Goal: Task Accomplishment & Management: Use online tool/utility

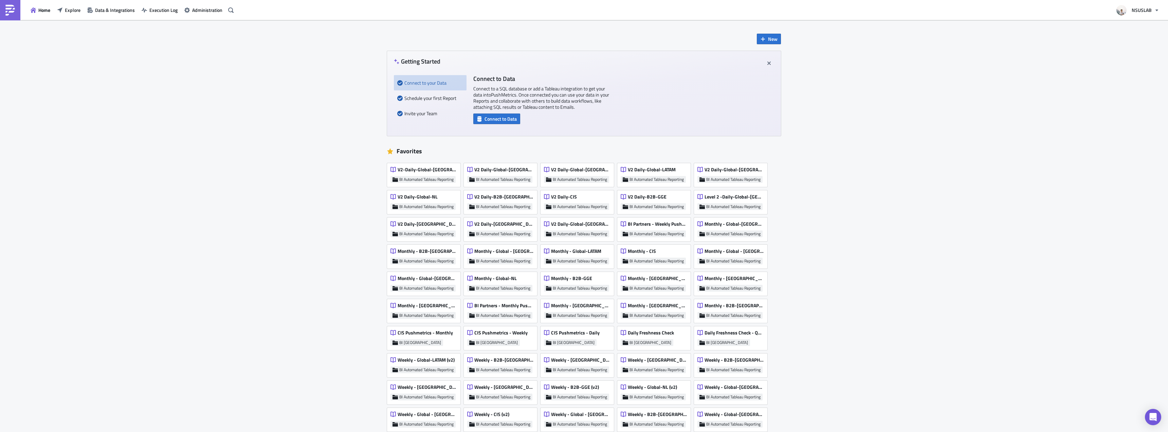
click at [78, 17] on div "Home Explore Data & Integrations Execution Log Administration" at bounding box center [118, 10] width 236 height 20
click at [76, 15] on button "Explore" at bounding box center [69, 10] width 30 height 11
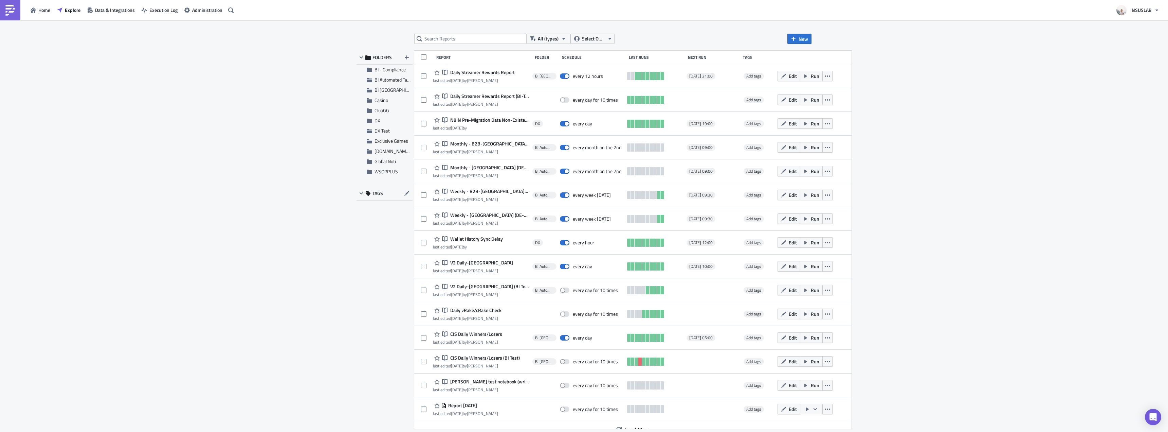
click at [317, 79] on div "All (types) Select Owner New FOLDERS BI - Compliance BI Automated Tableau Repor…" at bounding box center [584, 226] width 1168 height 413
click at [316, 81] on div "All (types) Select Owner New FOLDERS BI - Compliance BI Automated Tableau Repor…" at bounding box center [584, 226] width 1168 height 413
drag, startPoint x: 316, startPoint y: 81, endPoint x: 321, endPoint y: 82, distance: 5.1
click at [315, 81] on div "All (types) Select Owner New FOLDERS BI - Compliance BI Automated Tableau Repor…" at bounding box center [584, 226] width 1168 height 413
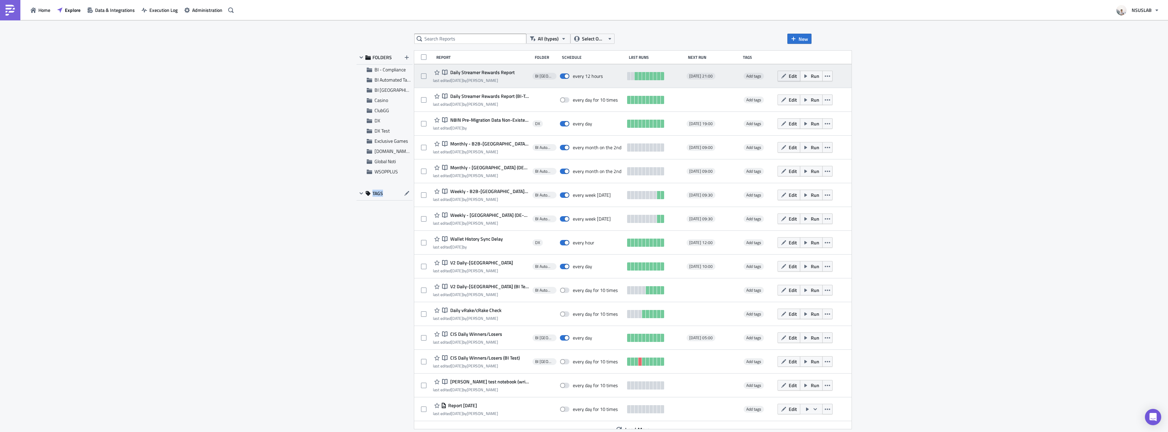
click at [789, 77] on span "Edit" at bounding box center [793, 75] width 8 height 7
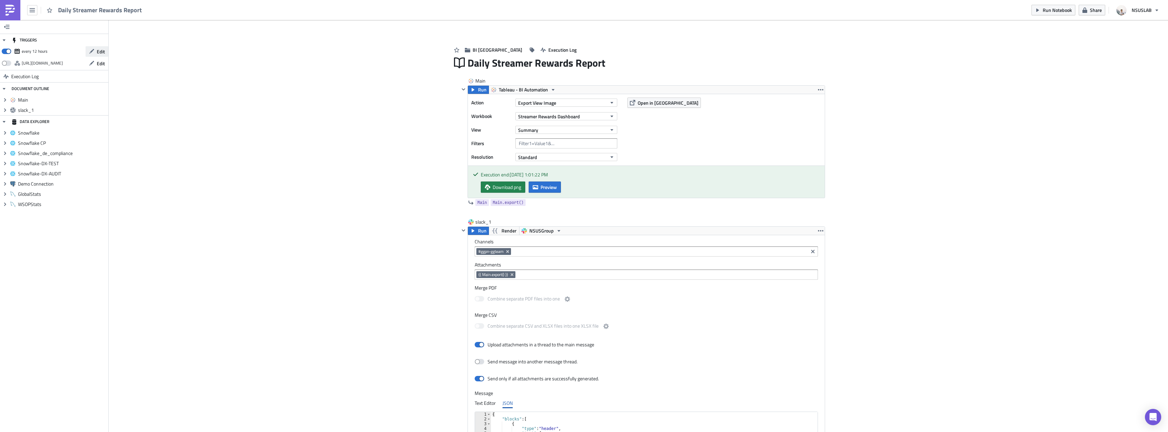
click at [98, 52] on span "Edit" at bounding box center [101, 51] width 8 height 7
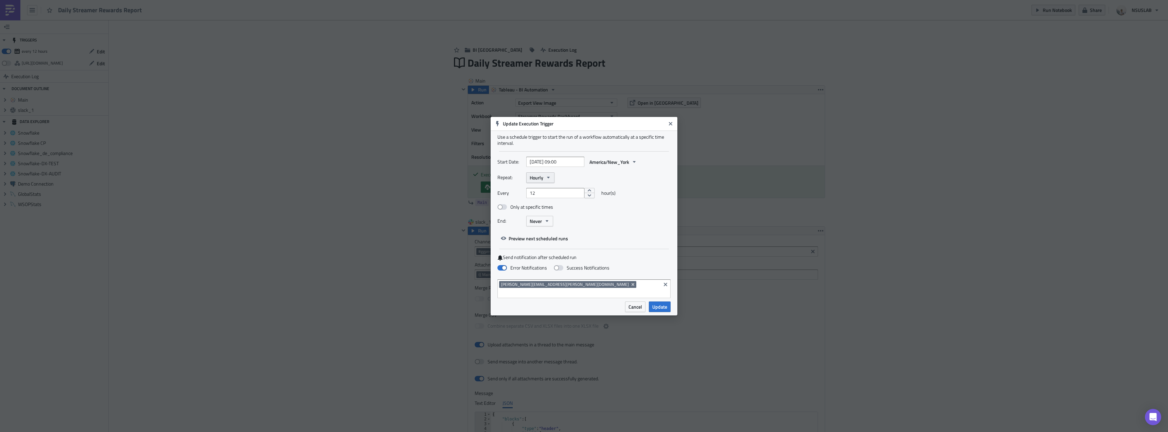
click at [549, 178] on button "Hourly" at bounding box center [540, 177] width 28 height 11
click at [546, 220] on link "Daily" at bounding box center [558, 220] width 61 height 10
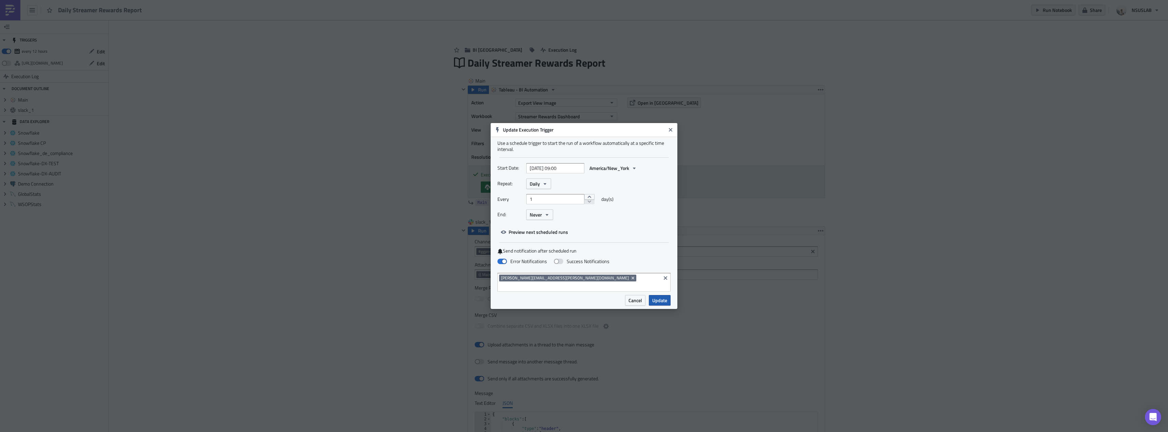
click at [660, 300] on button "Update" at bounding box center [660, 300] width 22 height 11
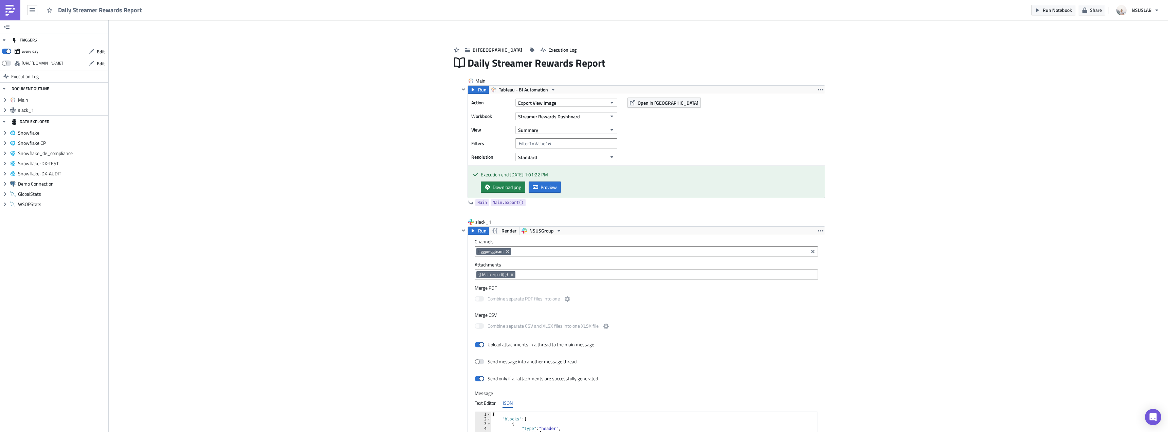
click at [296, 201] on div "Add Image BI Toronto Execution Log Daily Streamer Rewards Report Main Run Table…" at bounding box center [639, 306] width 1060 height 573
click at [17, 15] on link at bounding box center [10, 10] width 20 height 20
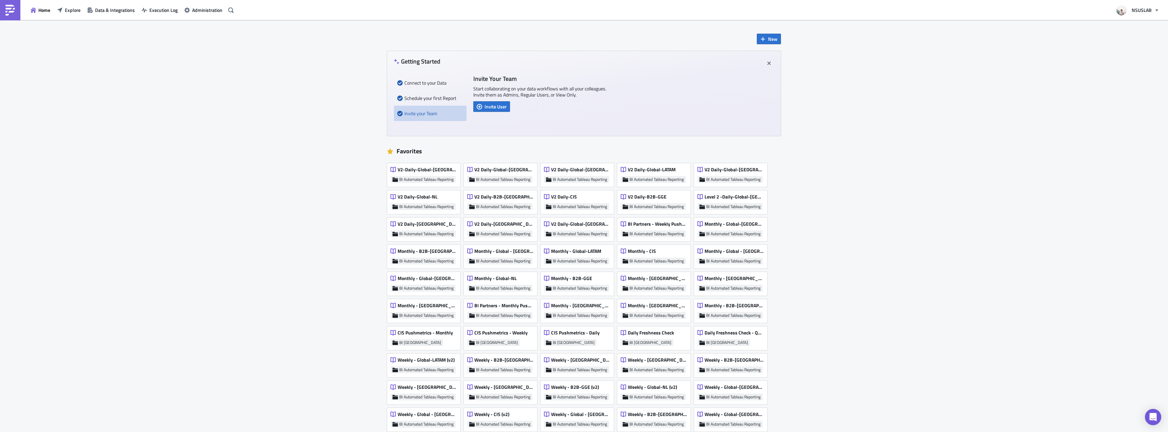
click at [207, 48] on div "New Getting Started Connect to your Data Schedule your first Report Invite your…" at bounding box center [584, 377] width 1168 height 715
click at [61, 11] on icon "button" at bounding box center [59, 9] width 5 height 5
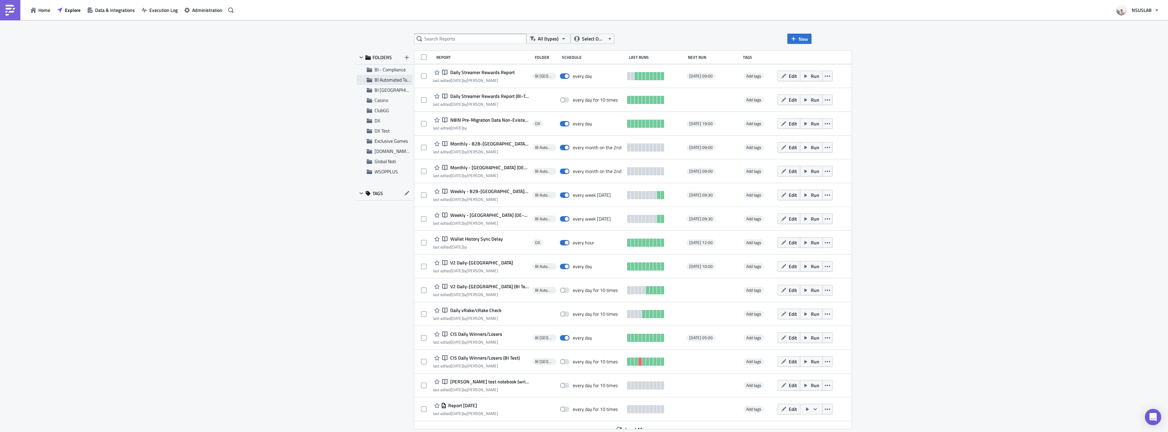
click at [390, 83] on span "BI Automated Tableau Reporting" at bounding box center [407, 79] width 64 height 7
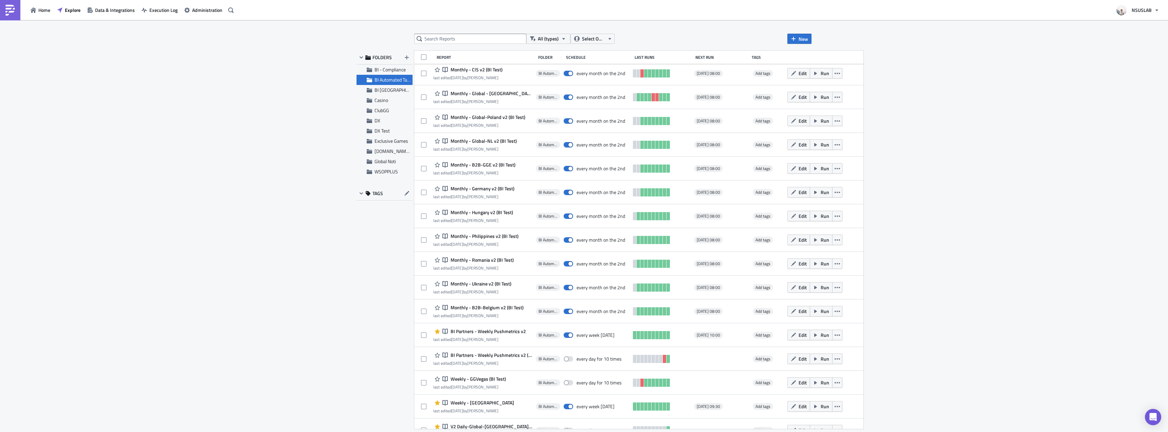
scroll to position [94, 0]
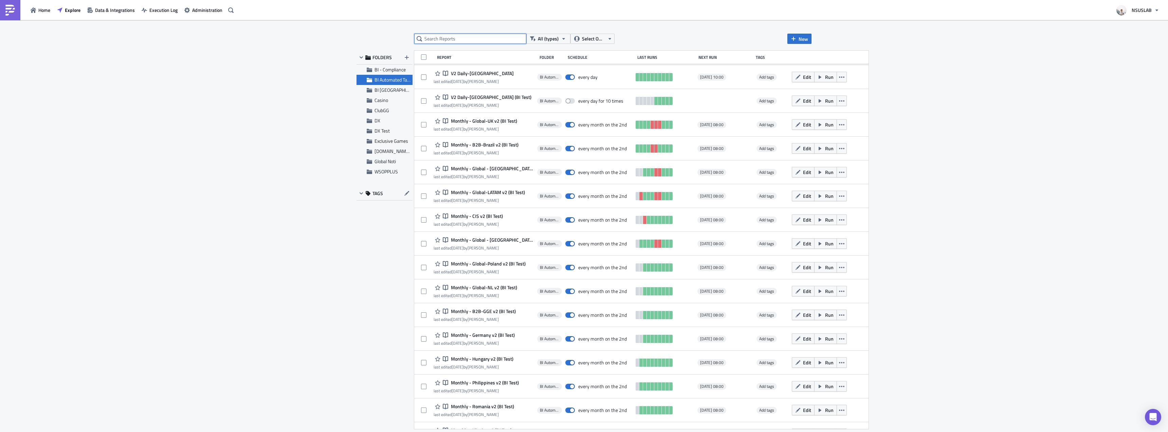
click at [476, 39] on input "text" at bounding box center [470, 39] width 112 height 10
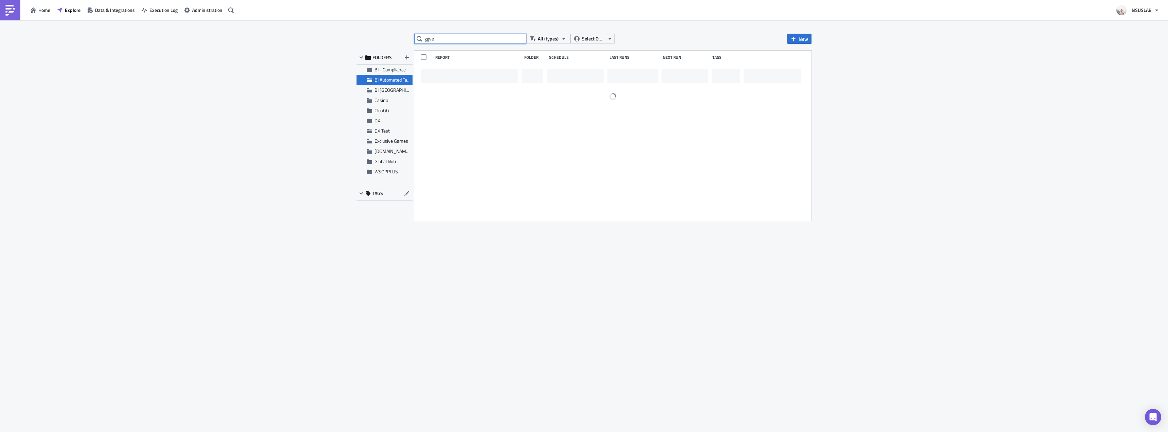
scroll to position [0, 0]
type input "g"
click at [448, 40] on input "text" at bounding box center [470, 39] width 112 height 10
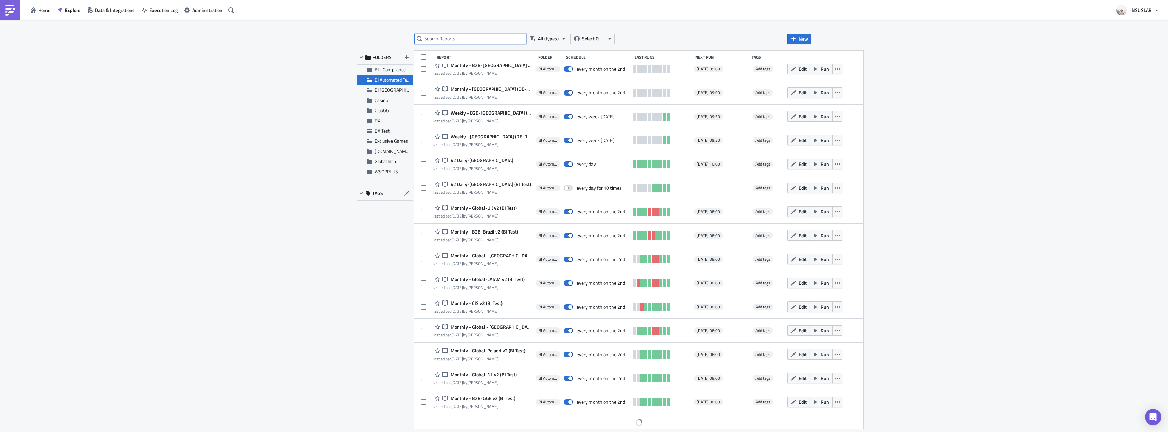
scroll to position [9, 0]
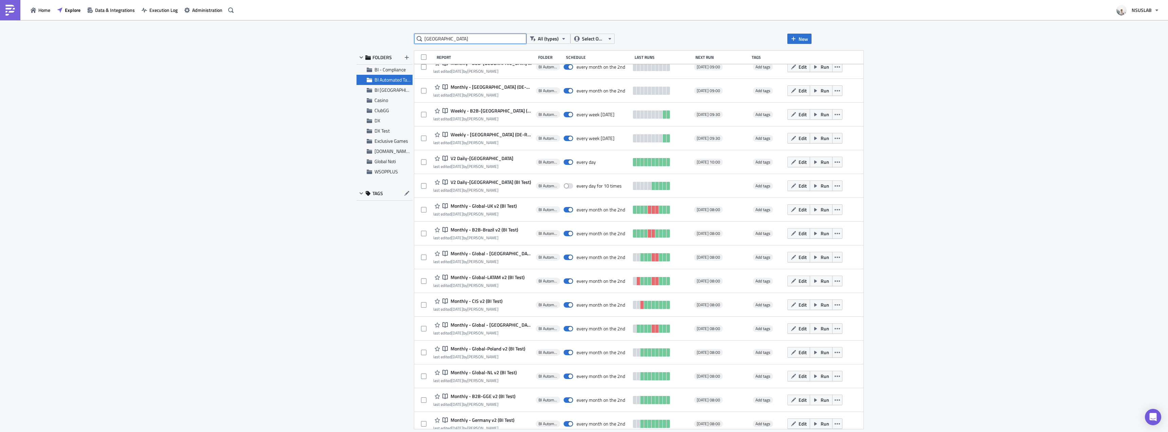
type input "brazil"
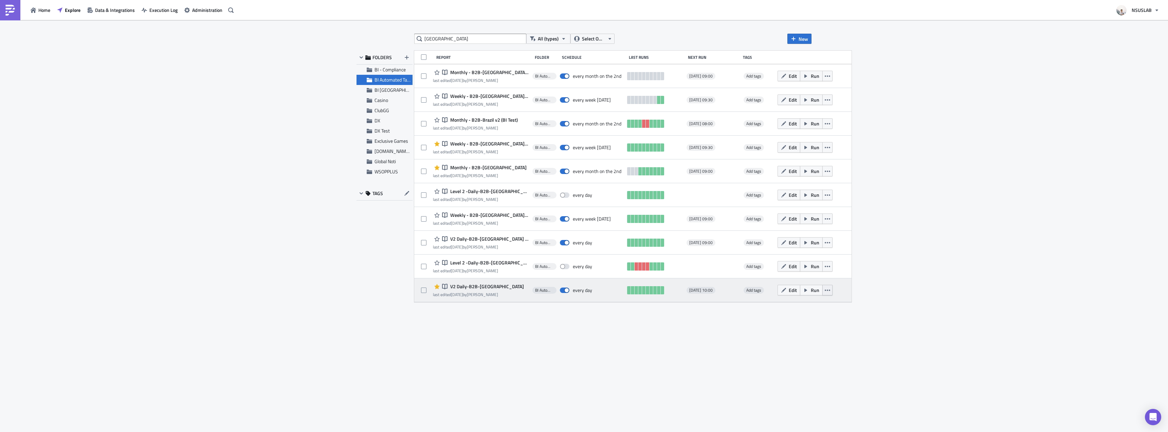
click at [825, 290] on icon "button" at bounding box center [827, 289] width 5 height 1
click at [806, 308] on div "Duplicate" at bounding box center [778, 307] width 60 height 7
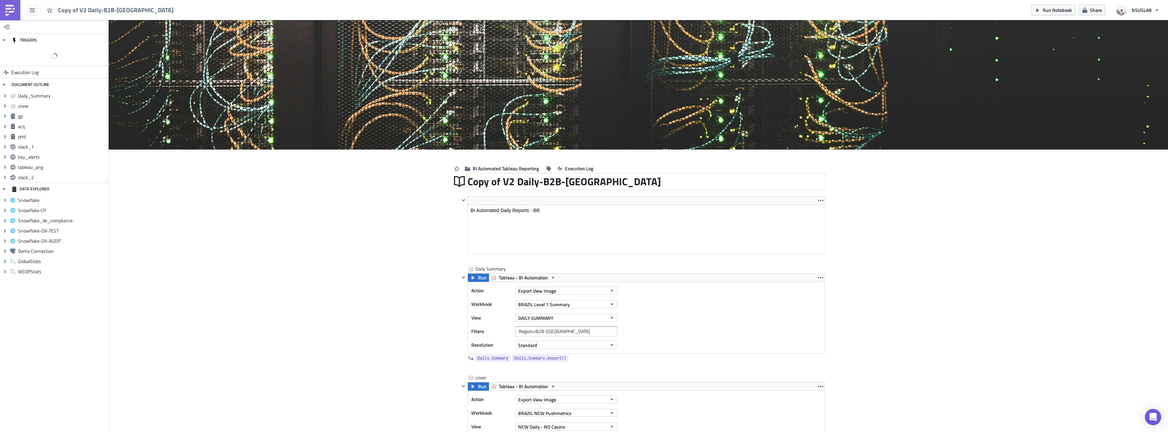
click at [481, 181] on div "Copy of V2 Daily-B2B-Brazil" at bounding box center [647, 182] width 358 height 16
drag, startPoint x: 500, startPoint y: 184, endPoint x: 463, endPoint y: 186, distance: 37.4
click at [463, 186] on div "Copy of V2 Daily-B2B-Brazil Copy of V2 Daily-B2B-Brazil" at bounding box center [639, 182] width 374 height 16
type input "Daily - GGVegas (BI Test)"
click at [553, 205] on html "BI Automated Daily Reports - BR" at bounding box center [646, 210] width 357 height 11
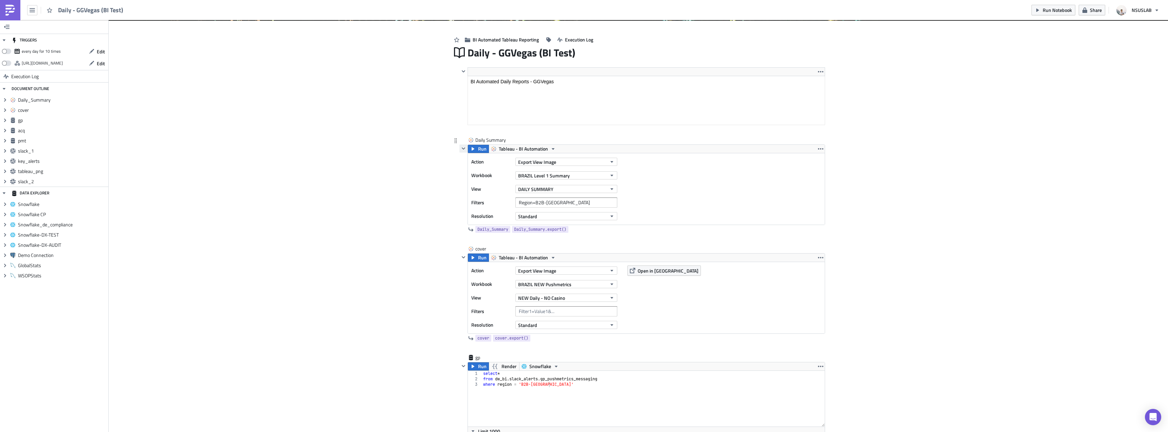
scroll to position [170, 0]
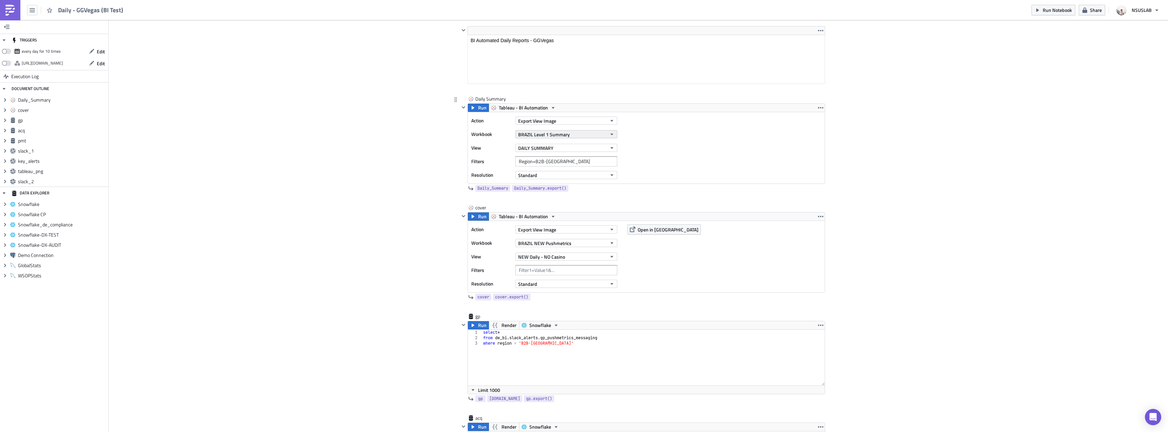
click at [561, 131] on span "BRAZIL Level 1 Summary" at bounding box center [544, 134] width 52 height 7
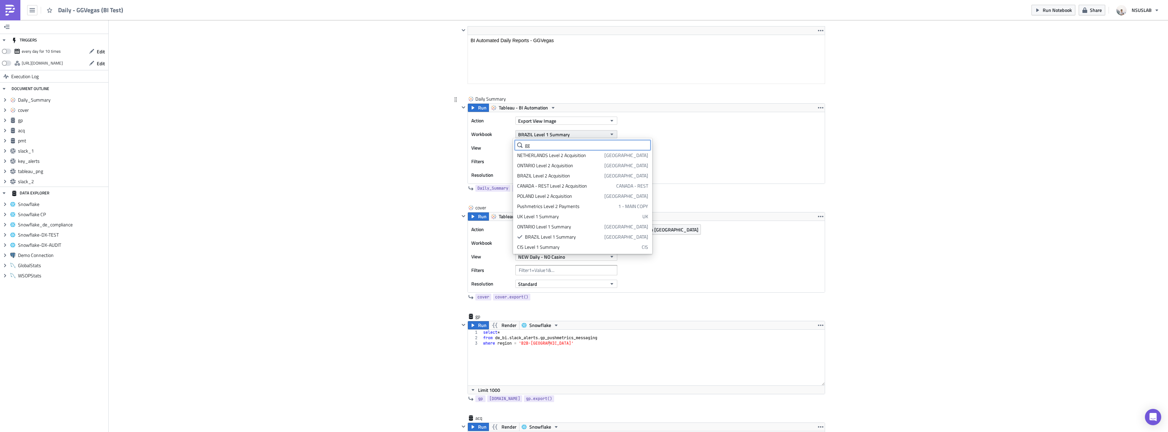
scroll to position [0, 0]
type input "gg"
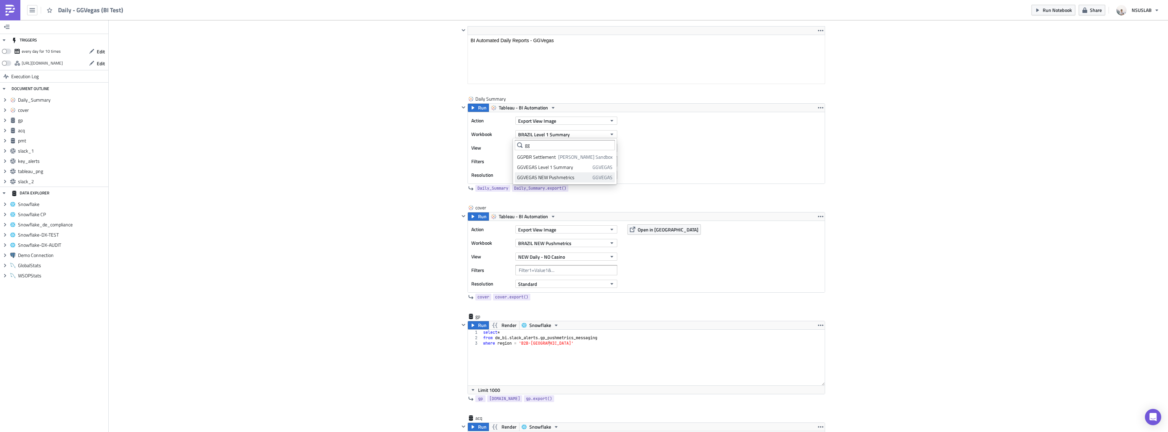
click at [562, 179] on div "GGVEGAS NEW Pushmetrics" at bounding box center [553, 177] width 73 height 7
click at [560, 163] on input "Region=B2B-Brazil" at bounding box center [567, 161] width 102 height 10
click at [564, 149] on button "DAILY SUMMARY" at bounding box center [567, 148] width 102 height 8
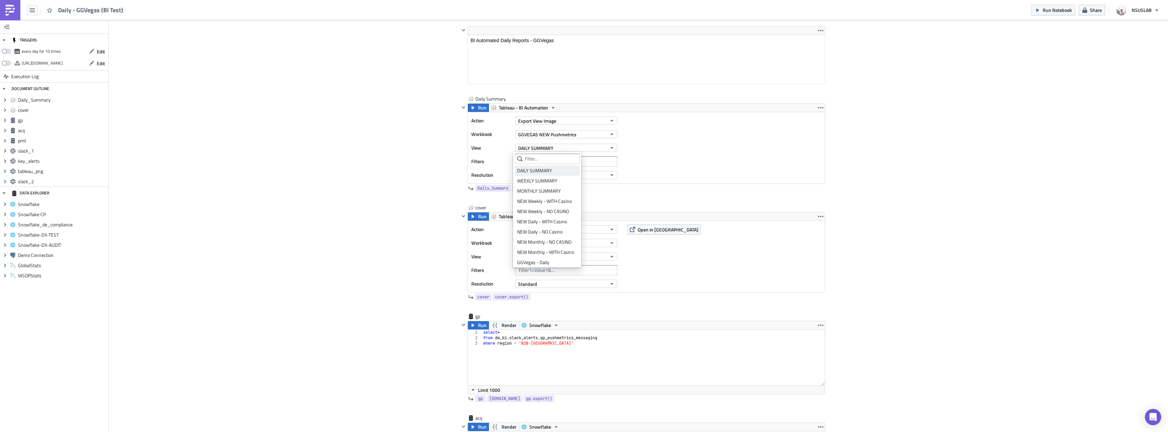
click at [542, 167] on link "DAILY SUMMARY" at bounding box center [547, 170] width 65 height 10
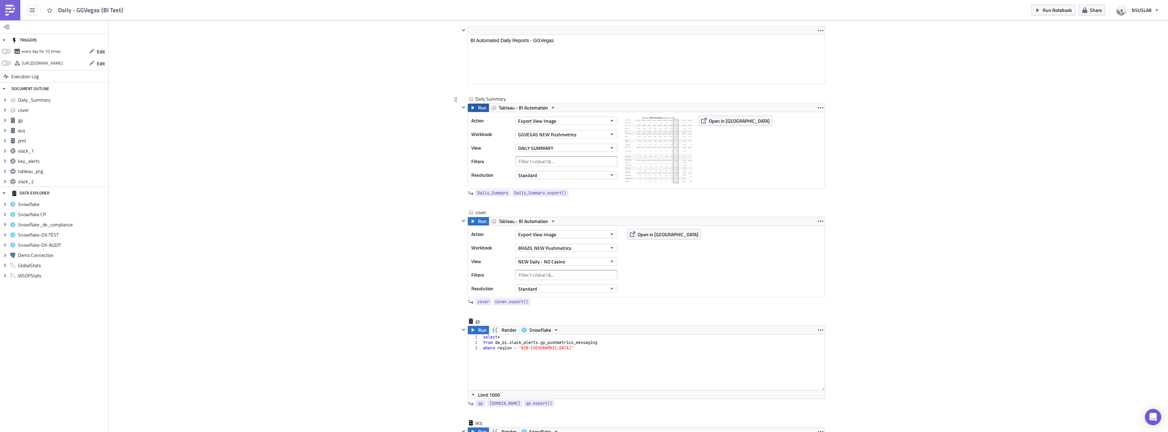
click at [480, 111] on span "Run" at bounding box center [482, 108] width 8 height 8
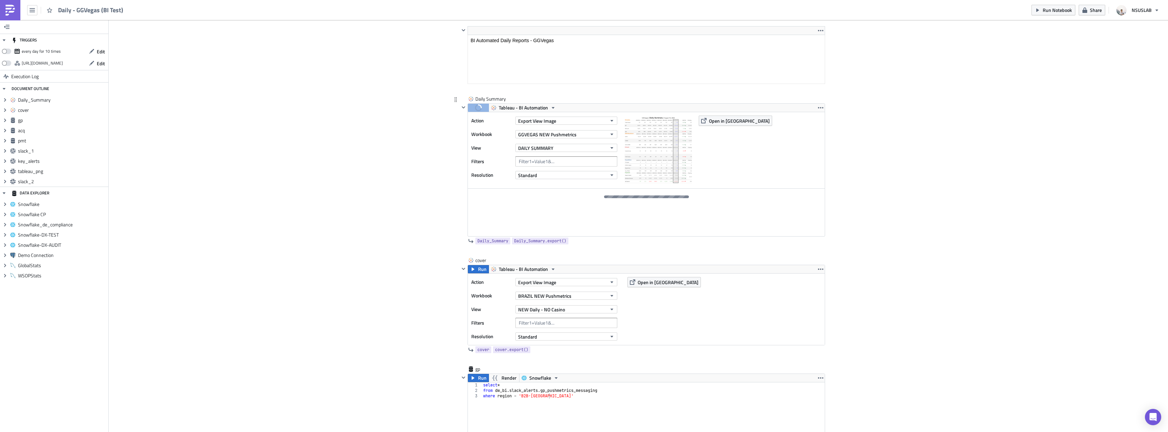
scroll to position [204, 0]
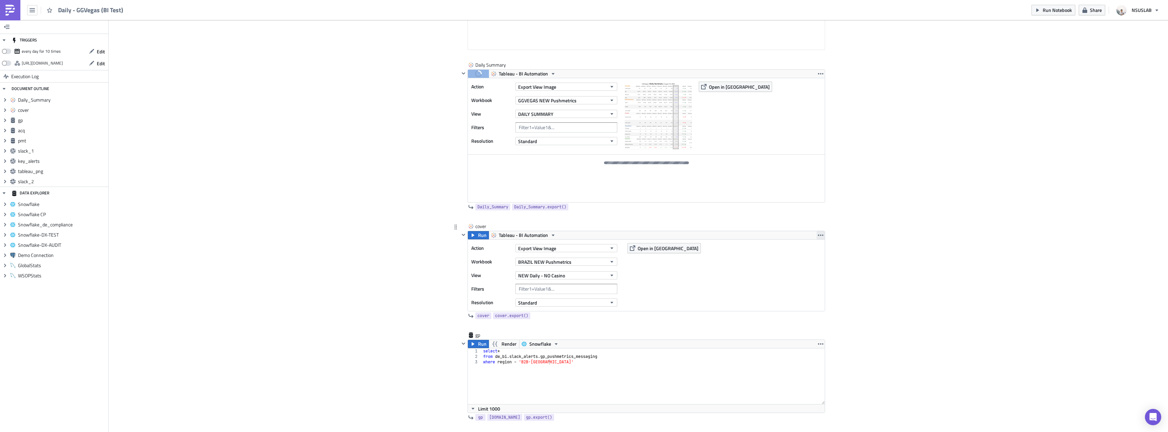
click at [821, 237] on button "button" at bounding box center [821, 235] width 8 height 8
click at [806, 277] on div "Remove" at bounding box center [822, 275] width 45 height 7
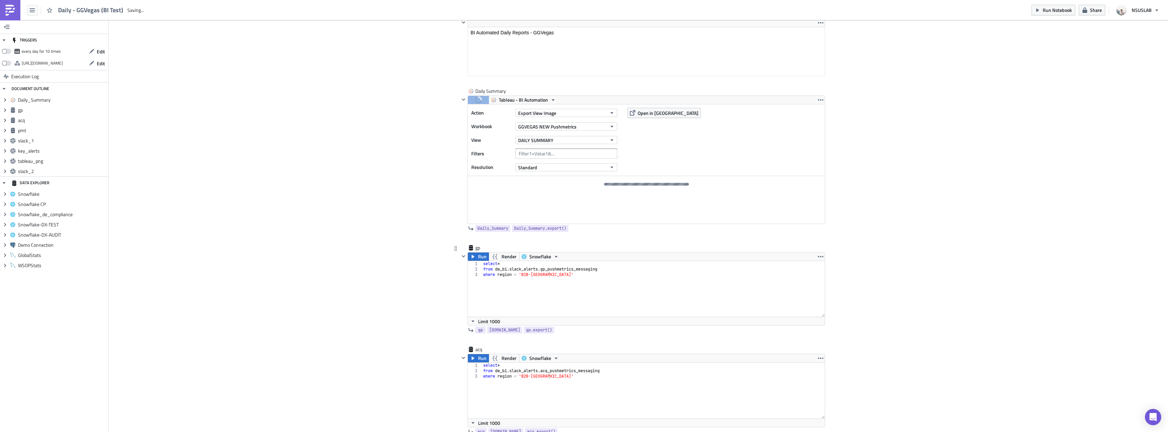
scroll to position [170, 0]
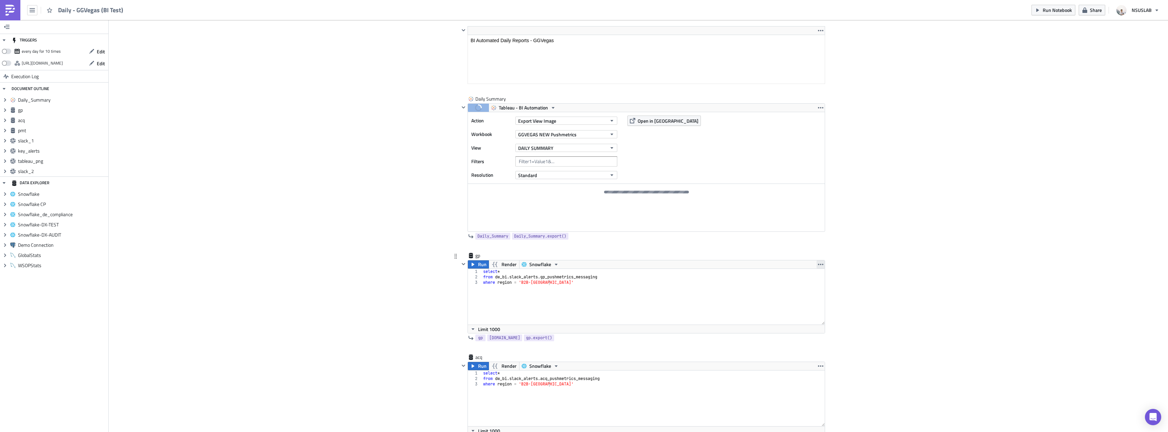
click at [817, 265] on button "button" at bounding box center [821, 264] width 8 height 8
click at [804, 301] on div "Remove" at bounding box center [822, 304] width 45 height 7
click at [820, 262] on icon "button" at bounding box center [820, 263] width 5 height 5
click at [811, 304] on div "Remove" at bounding box center [822, 304] width 45 height 7
click at [822, 261] on button "button" at bounding box center [821, 264] width 8 height 8
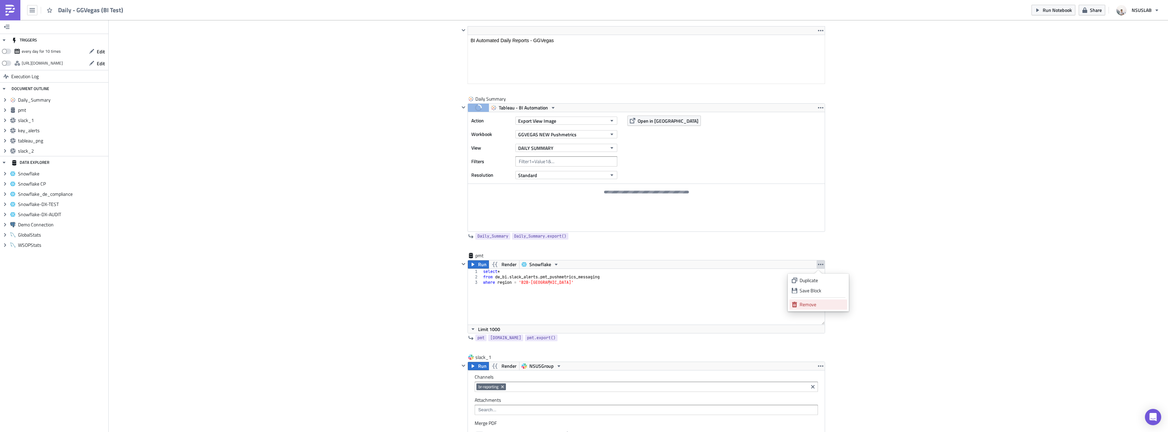
click at [802, 304] on div "Remove" at bounding box center [822, 304] width 45 height 7
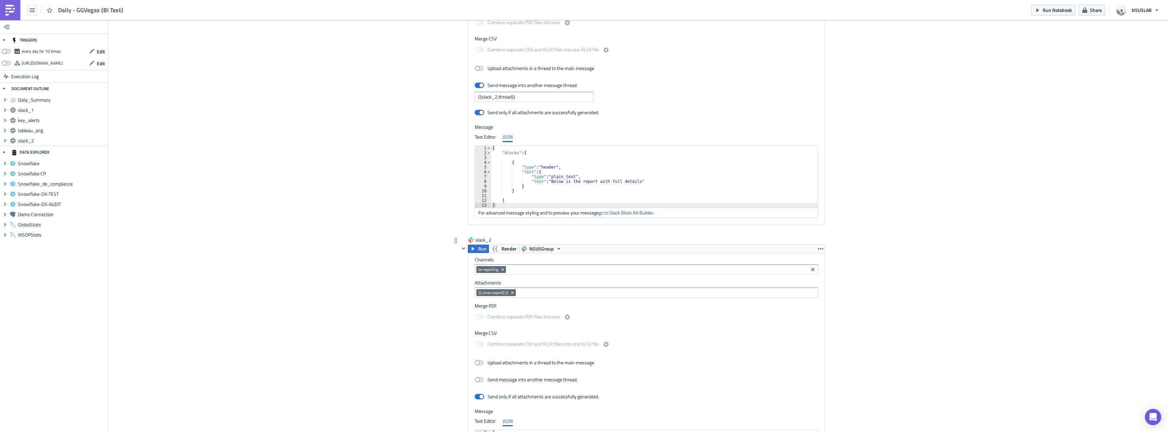
scroll to position [1105, 0]
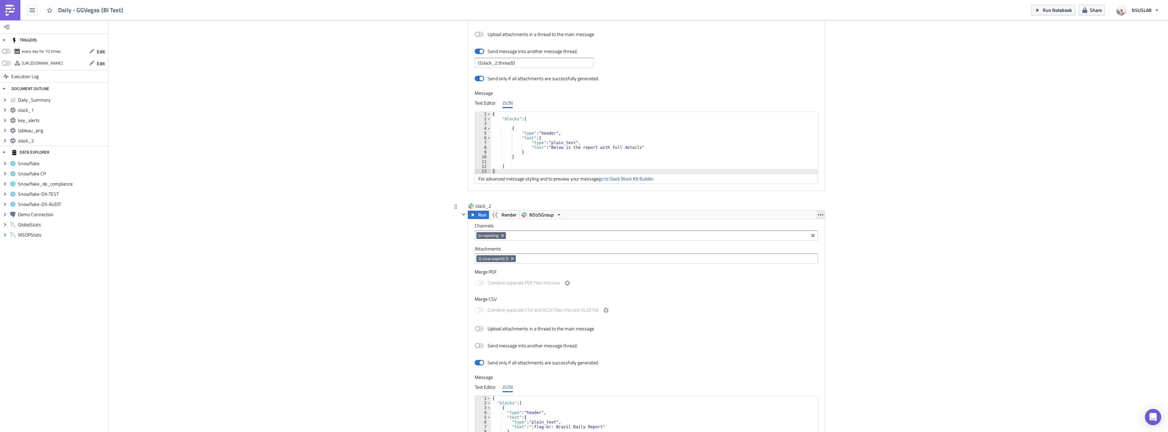
click at [817, 211] on button "button" at bounding box center [821, 215] width 8 height 8
click at [807, 245] on div "Remove" at bounding box center [822, 244] width 45 height 7
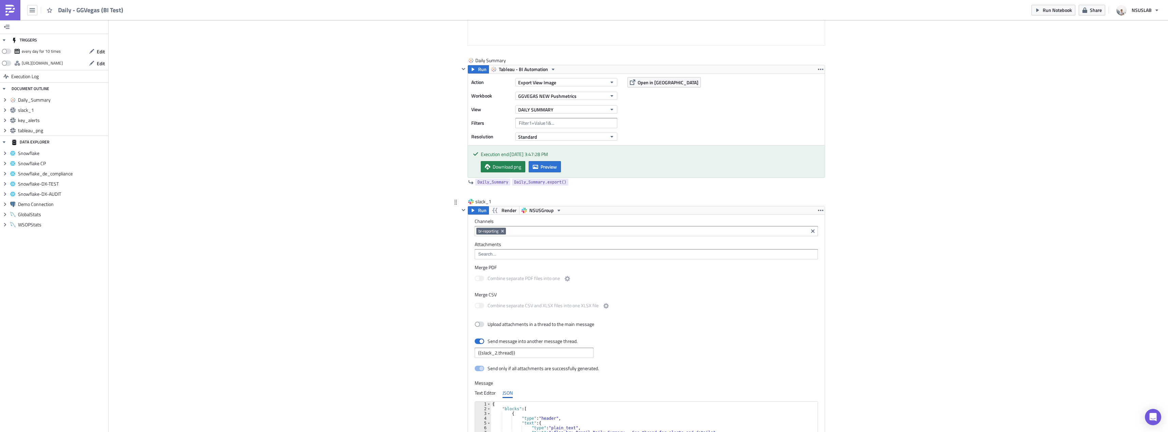
scroll to position [4, 0]
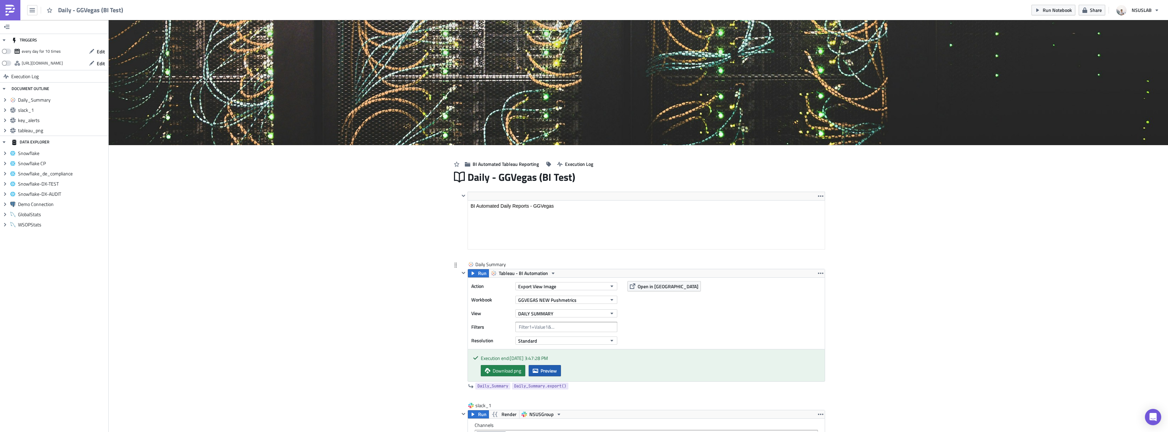
click at [544, 367] on span "Preview" at bounding box center [549, 370] width 16 height 7
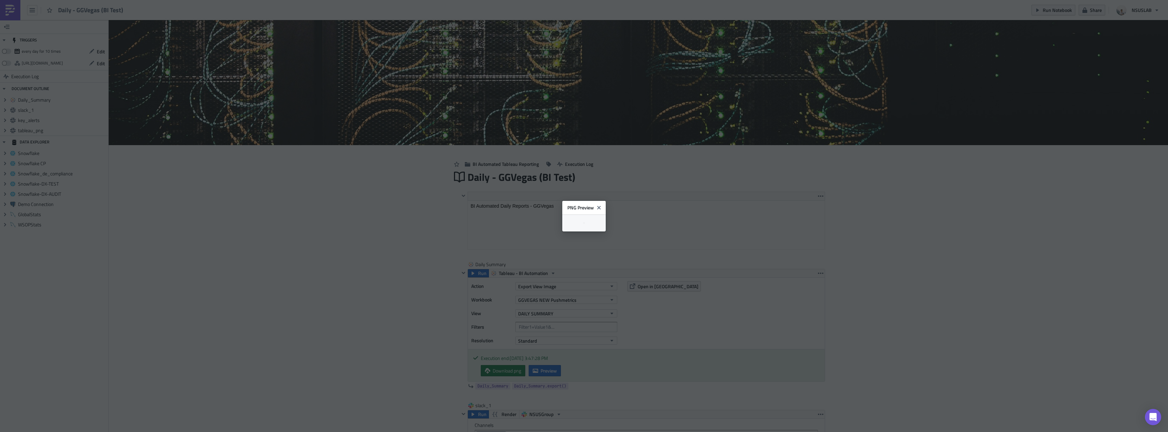
click at [361, 271] on body "Daily - GGVegas (BI Test) Run Notebook Share NSUSLAB TRIGGERS every day for 10 …" at bounding box center [584, 216] width 1168 height 433
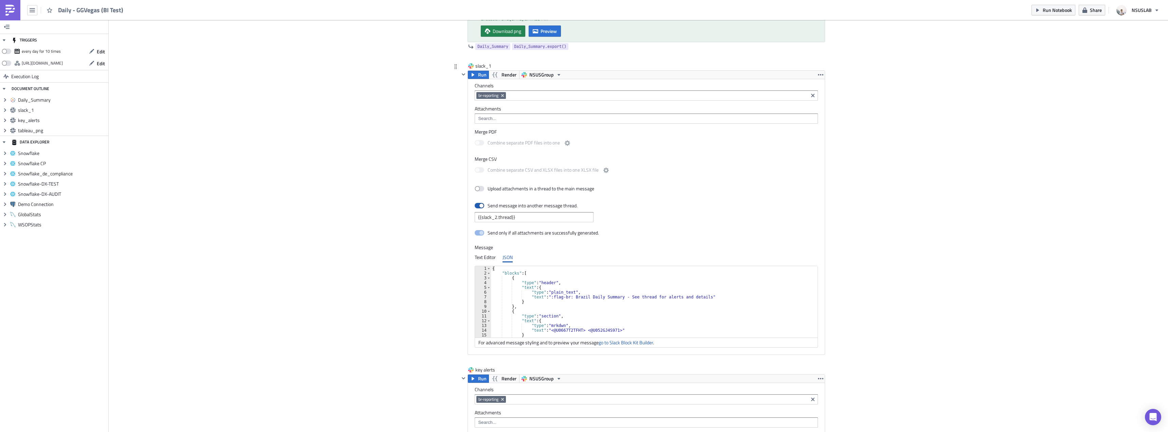
scroll to position [344, 0]
click at [501, 96] on icon "Remove Tag" at bounding box center [502, 95] width 3 height 3
click at [503, 96] on input at bounding box center [645, 95] width 339 height 7
type input "team"
click at [505, 118] on div "team-bi-automation-tests" at bounding box center [503, 117] width 54 height 7
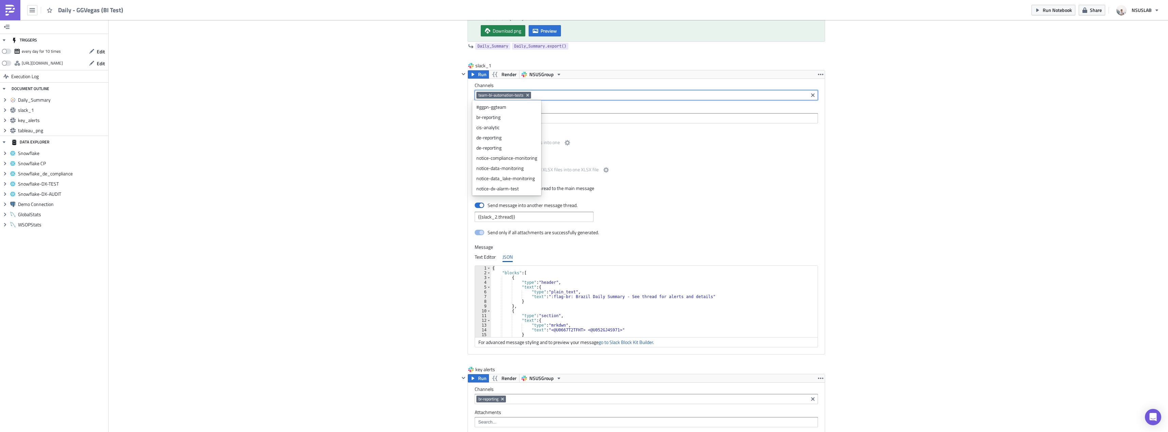
click at [1051, 128] on div "Cover Image BI Automated Tableau Reporting Execution Log Daily - GGVegas (BI Te…" at bounding box center [639, 343] width 1060 height 1334
click at [422, 128] on div "Cover Image BI Automated Tableau Reporting Execution Log Daily - GGVegas (BI Te…" at bounding box center [639, 343] width 1060 height 1334
click at [389, 143] on div "Cover Image BI Automated Tableau Reporting Execution Log Daily - GGVegas (BI Te…" at bounding box center [639, 343] width 1060 height 1334
click at [506, 213] on input "{{slack_2.thread}}" at bounding box center [534, 217] width 119 height 10
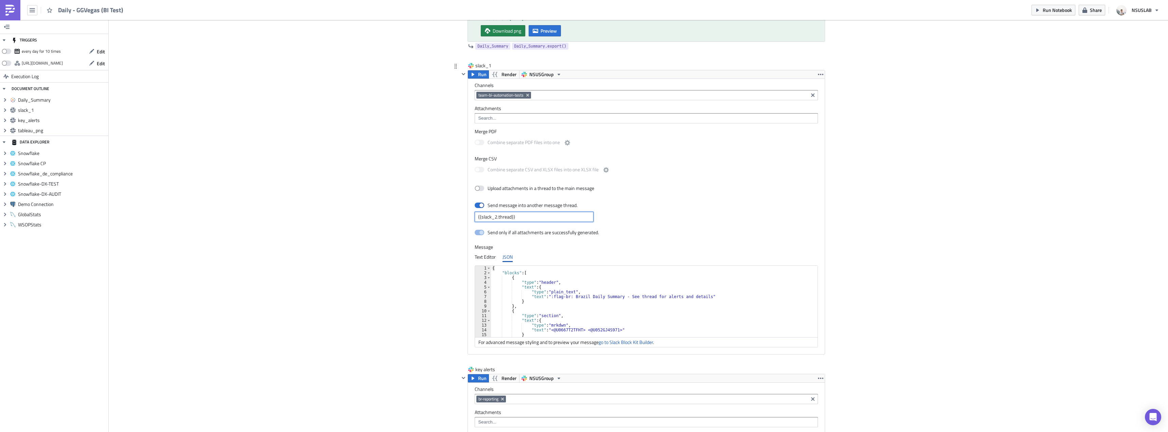
click at [524, 213] on input "{{slack_2.thread}}" at bounding box center [534, 217] width 119 height 10
click at [728, 150] on div "Combine separate PDF files into one" at bounding box center [646, 143] width 343 height 14
click at [817, 77] on button "button" at bounding box center [821, 74] width 8 height 8
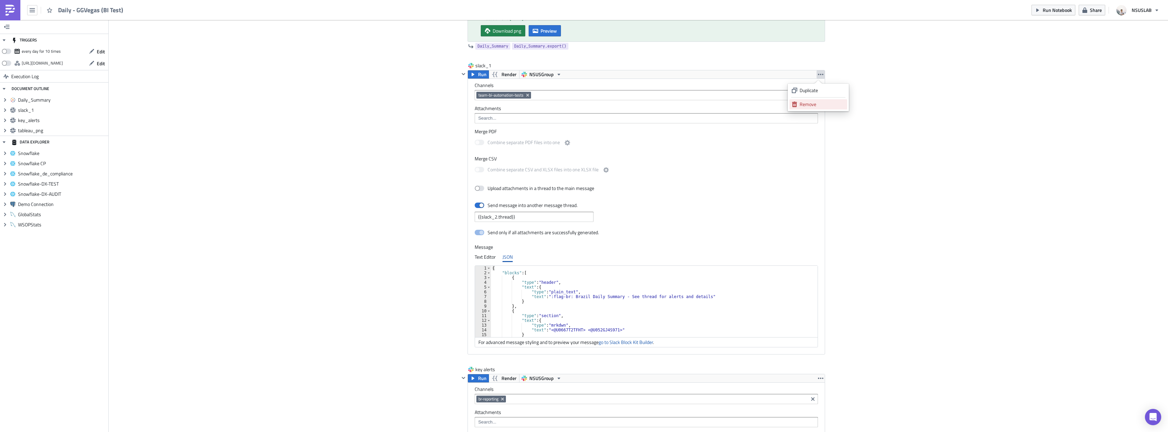
click at [810, 107] on div "Remove" at bounding box center [822, 104] width 45 height 7
click at [501, 95] on icon "Remove Tag" at bounding box center [502, 95] width 3 height 3
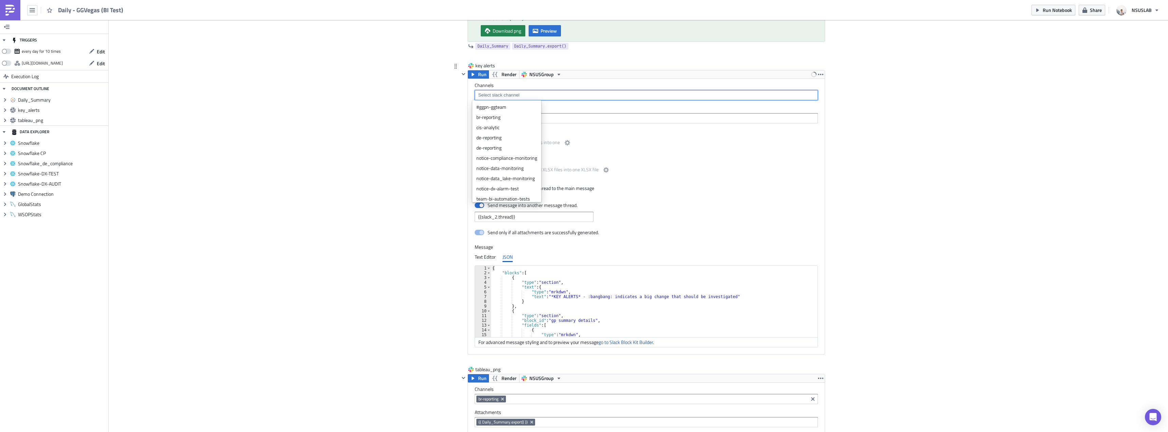
click at [655, 227] on div "Send only if all attachments are successfully generated." at bounding box center [646, 233] width 343 height 12
click at [818, 75] on icon "button" at bounding box center [820, 74] width 5 height 1
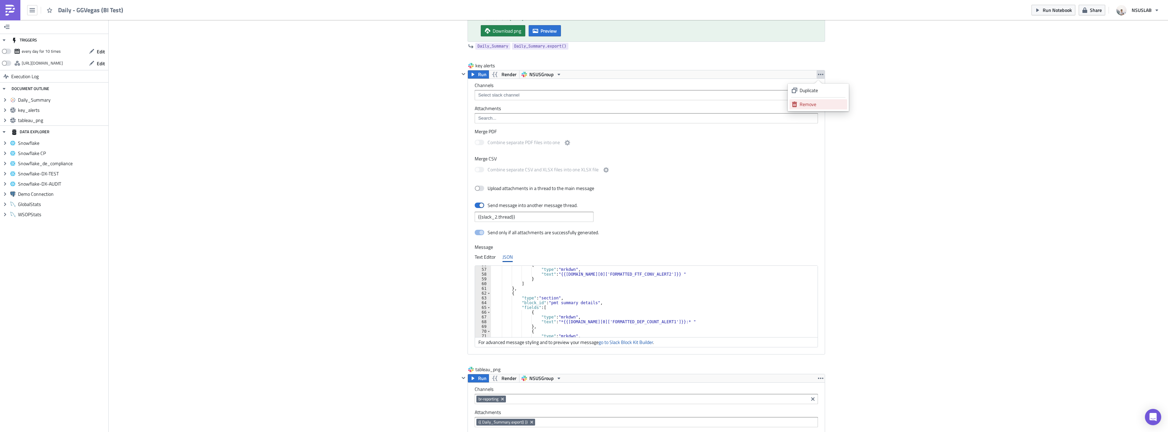
click at [807, 108] on link "Remove" at bounding box center [819, 104] width 58 height 10
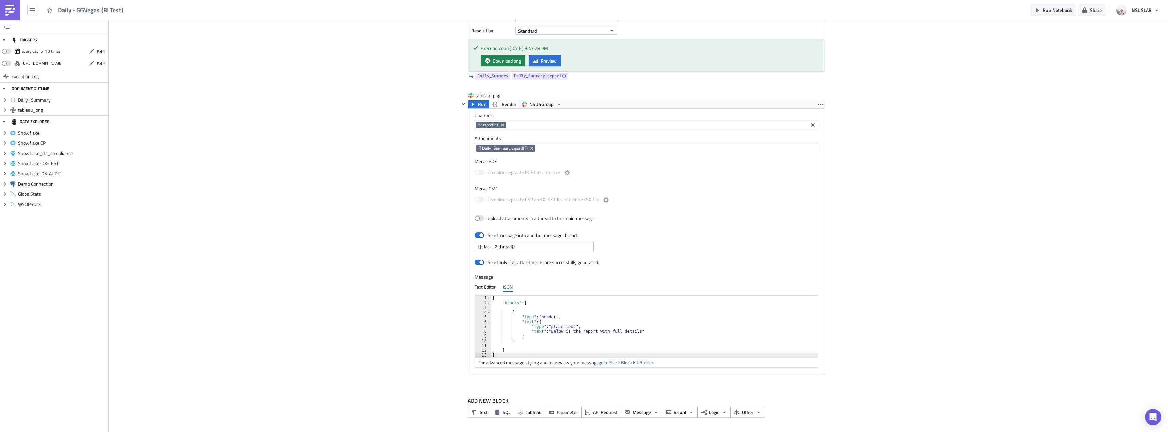
scroll to position [314, 0]
click at [503, 123] on icon "Remove Tag" at bounding box center [502, 124] width 5 height 5
click at [504, 123] on input at bounding box center [645, 125] width 339 height 7
type input "tea"
click at [502, 149] on div "team-bi-automation-tests" at bounding box center [503, 147] width 54 height 7
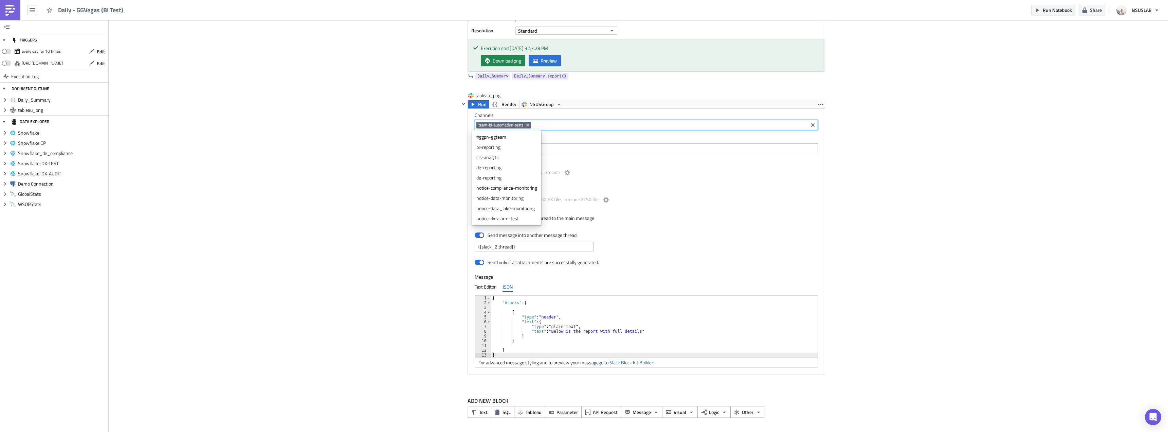
click at [436, 147] on div "Cover Image BI Automated Tableau Reporting Execution Log Daily - GGVegas (BI Te…" at bounding box center [639, 69] width 1060 height 727
click at [530, 148] on icon "Remove Tag" at bounding box center [531, 147] width 5 height 5
click at [430, 140] on div "Cover Image BI Automated Tableau Reporting Execution Log Daily - GGVegas (BI Te…" at bounding box center [639, 69] width 1060 height 727
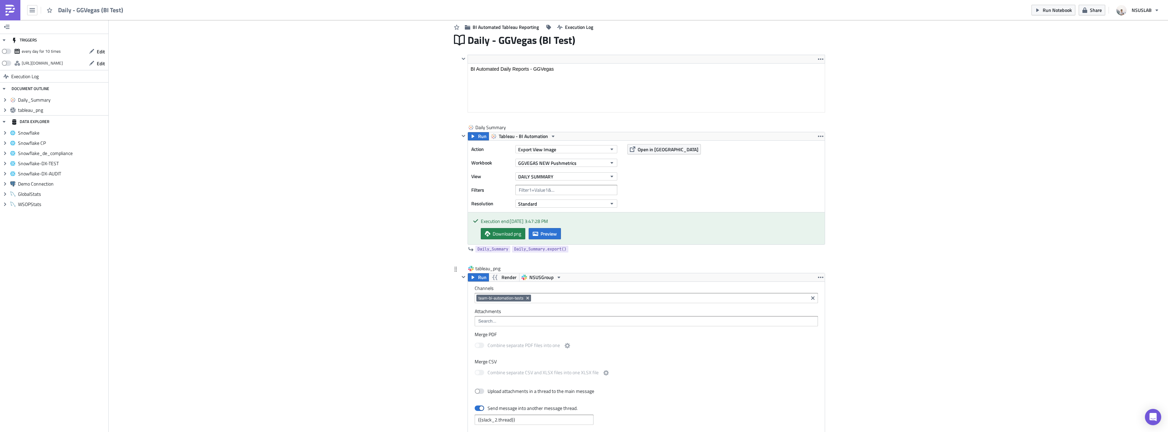
scroll to position [246, 0]
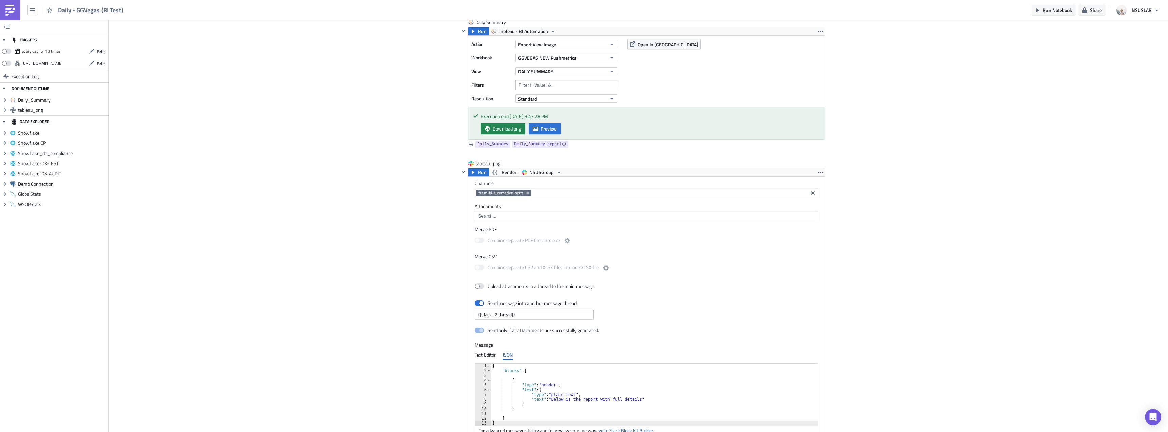
click at [499, 213] on input at bounding box center [645, 216] width 339 height 7
click at [491, 221] on ul "{{ Daily_Summary.export() }}" at bounding box center [505, 228] width 66 height 14
click at [492, 224] on div "{{ Daily_Summary.export() }}" at bounding box center [504, 227] width 57 height 7
click at [477, 301] on span at bounding box center [480, 302] width 10 height 5
click at [477, 301] on input "Send message into another message thread." at bounding box center [478, 303] width 4 height 4
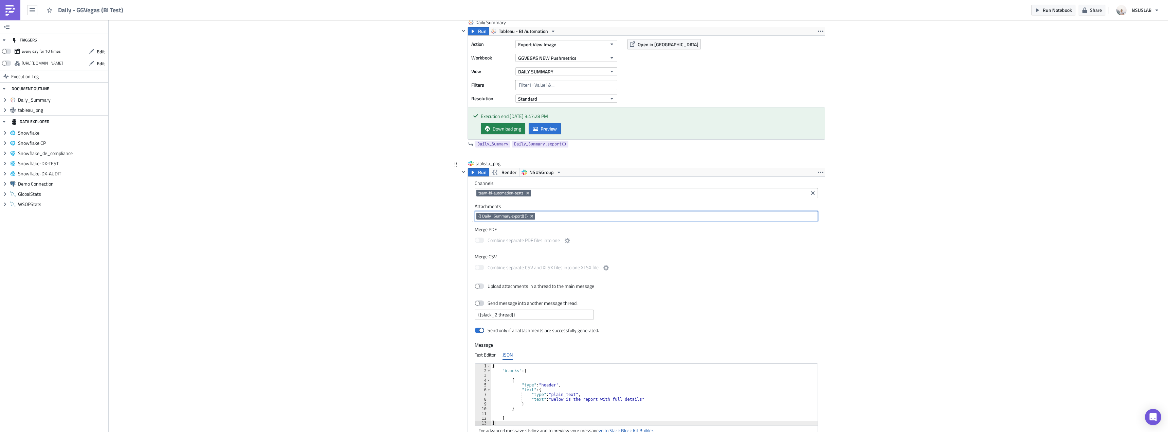
checkbox input "false"
click at [459, 299] on div at bounding box center [463, 300] width 8 height 265
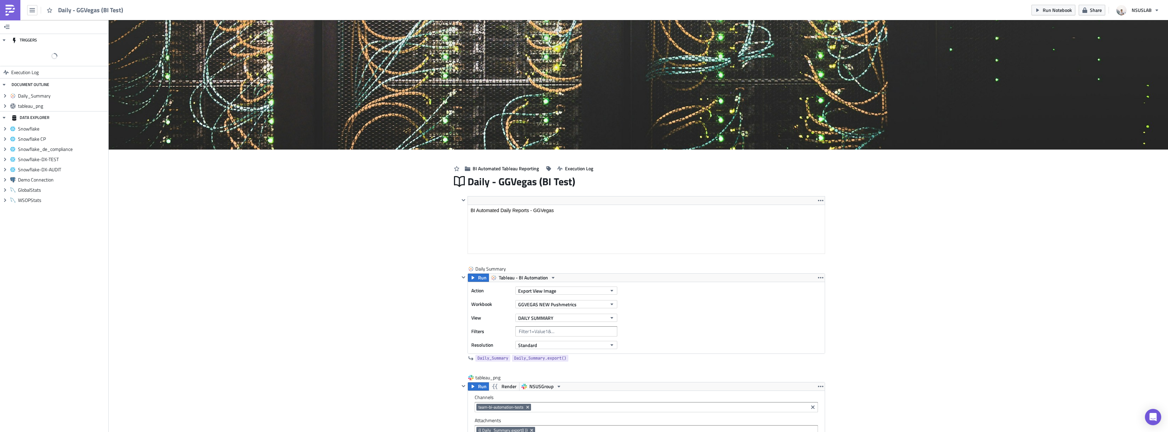
click at [383, 178] on div "Cover Image BI Automated Tableau Reporting Execution Log Daily - GGVegas (BI Te…" at bounding box center [639, 362] width 1060 height 684
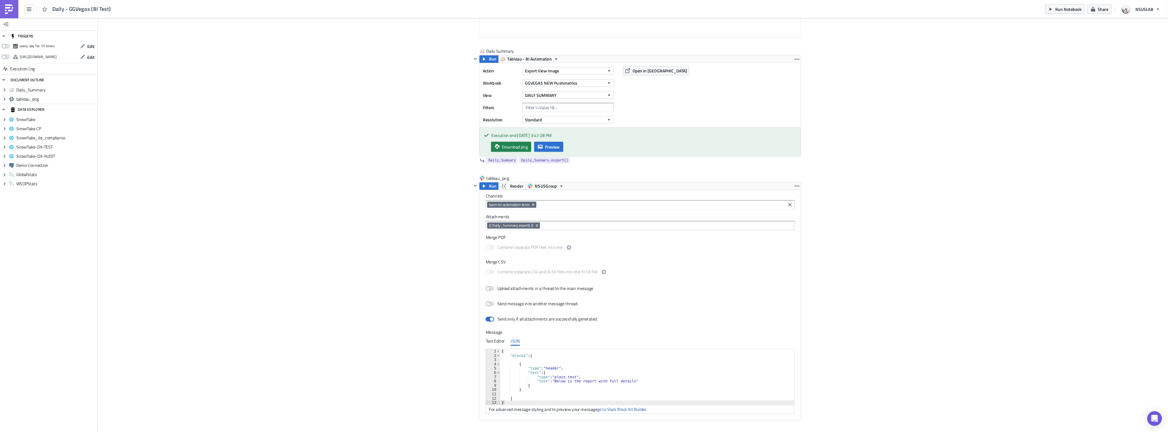
scroll to position [271, 0]
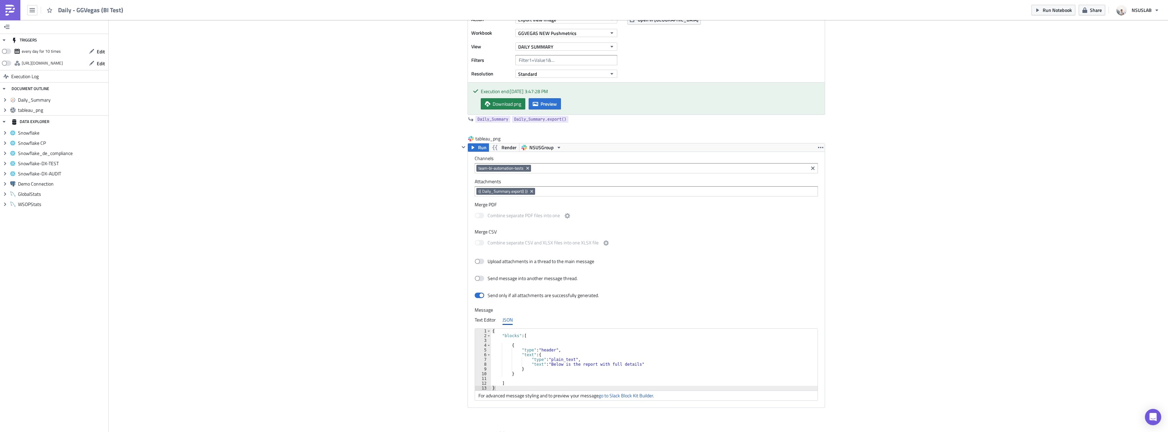
click at [383, 176] on div "Cover Image BI Automated Tableau Reporting Execution Log Daily - GGVegas (BI Te…" at bounding box center [639, 107] width 1060 height 717
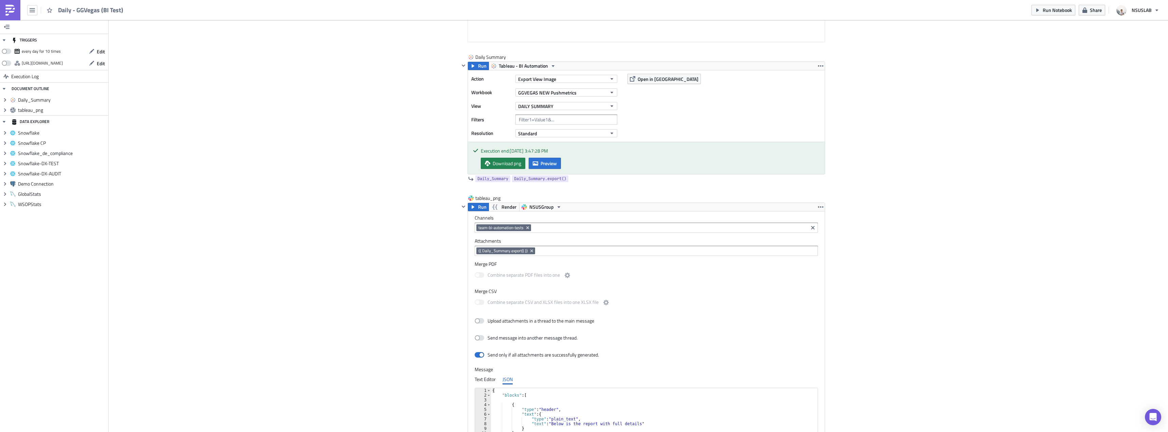
scroll to position [101, 0]
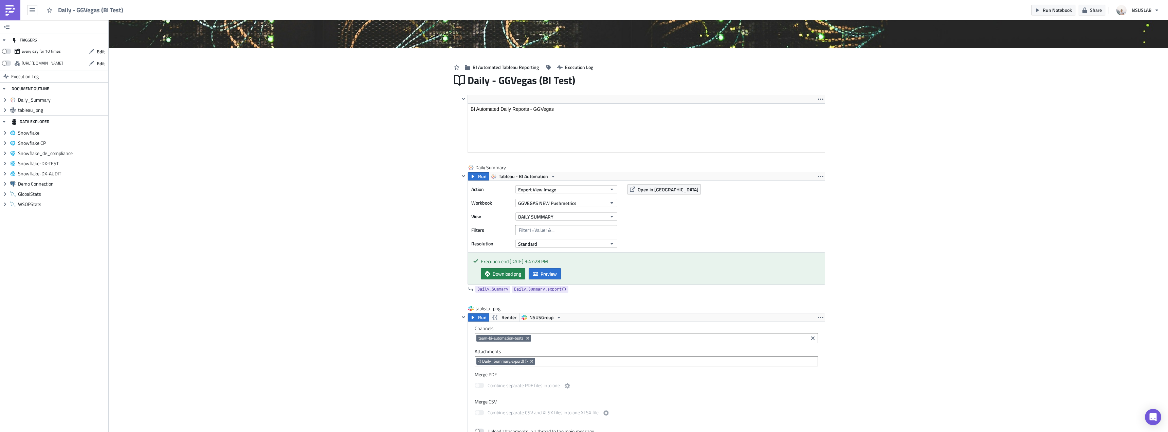
click at [15, 10] on img at bounding box center [10, 10] width 11 height 11
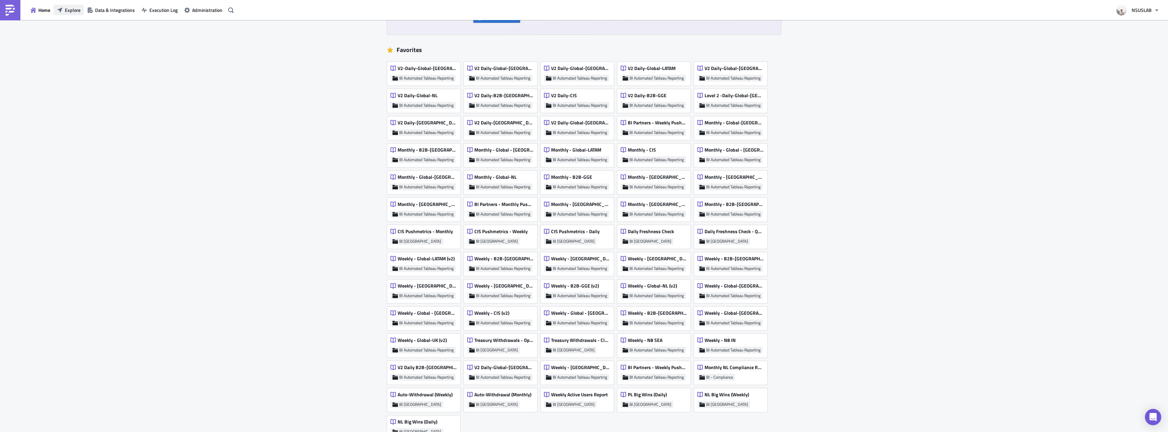
click at [70, 13] on span "Explore" at bounding box center [73, 9] width 16 height 7
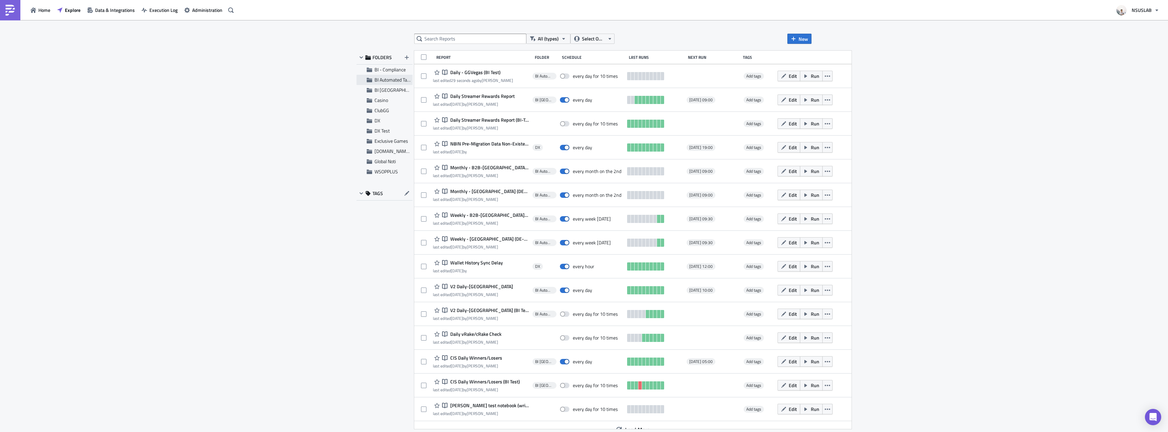
click at [380, 82] on span "BI Automated Tableau Reporting" at bounding box center [407, 79] width 64 height 7
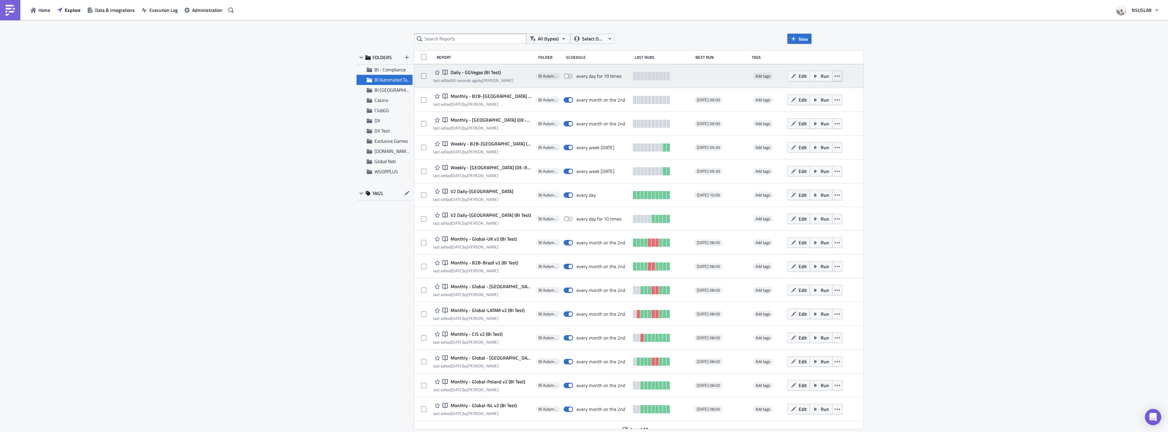
click at [835, 76] on icon "button" at bounding box center [837, 75] width 5 height 5
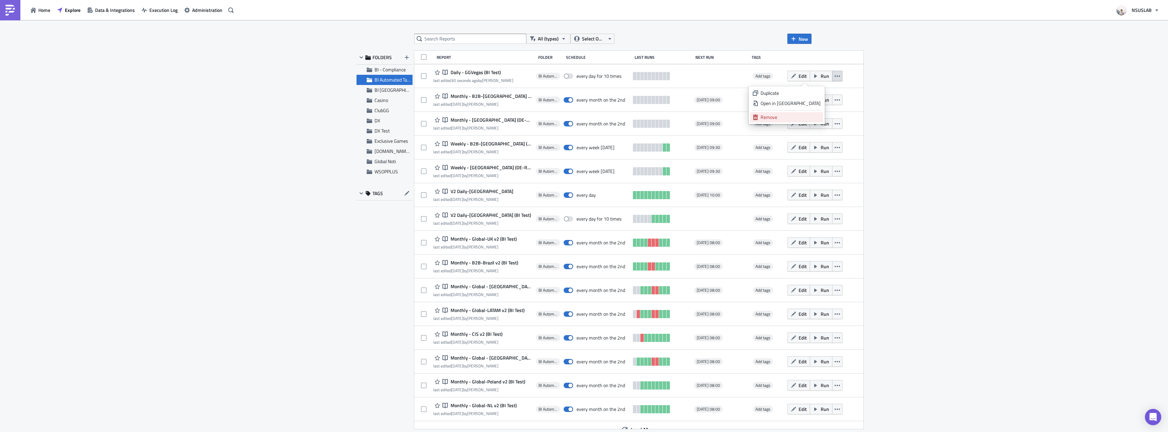
click at [809, 113] on link "Remove" at bounding box center [787, 117] width 73 height 10
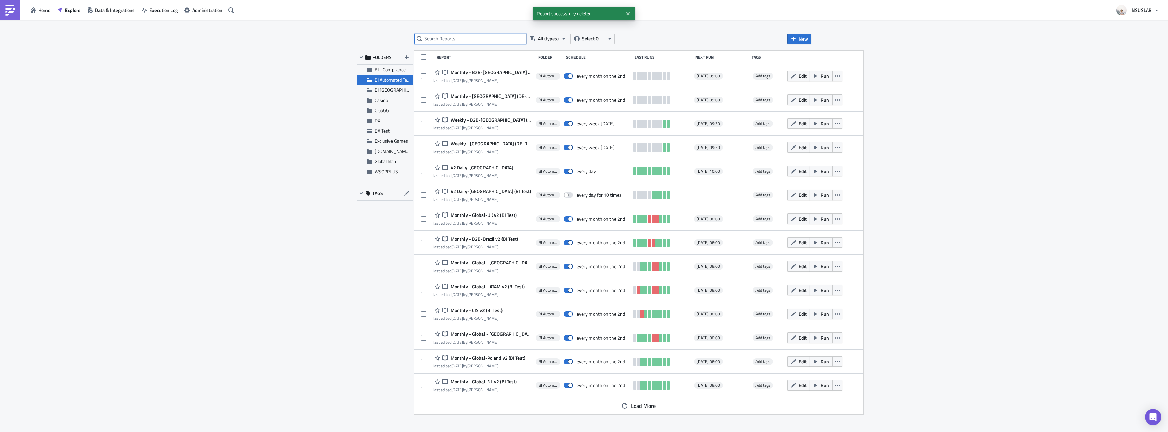
click at [462, 36] on input "text" at bounding box center [470, 39] width 112 height 10
type input "[GEOGRAPHIC_DATA]"
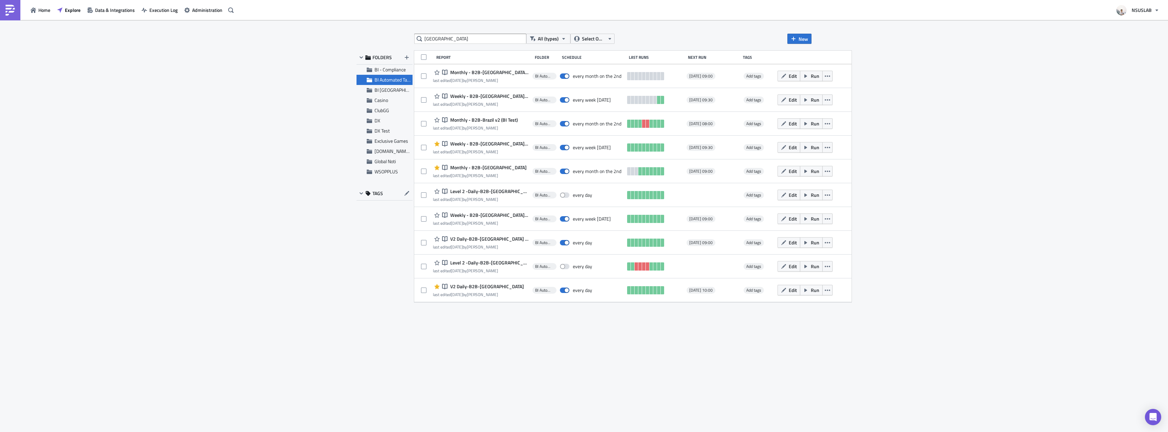
click at [853, 122] on div "brazil All (types) Select Owner New FOLDERS BI - Compliance BI Automated Tablea…" at bounding box center [584, 226] width 1168 height 413
click at [863, 114] on div "brazil All (types) Select Owner New FOLDERS BI - Compliance BI Automated Tablea…" at bounding box center [584, 226] width 1168 height 413
click at [888, 136] on div "brazil All (types) Select Owner New FOLDERS BI - Compliance BI Automated Tablea…" at bounding box center [584, 226] width 1168 height 413
click at [882, 124] on div "brazil All (types) Select Owner New FOLDERS BI - Compliance BI Automated Tablea…" at bounding box center [584, 226] width 1168 height 413
click at [894, 171] on div "brazil All (types) Select Owner New FOLDERS BI - Compliance BI Automated Tablea…" at bounding box center [584, 226] width 1168 height 413
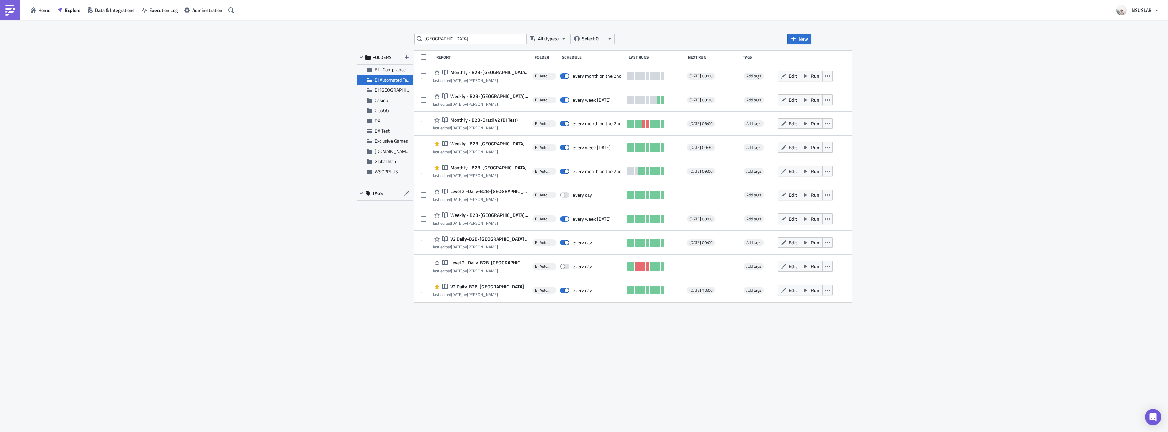
click at [884, 127] on div "brazil All (types) Select Owner New FOLDERS BI - Compliance BI Automated Tablea…" at bounding box center [584, 226] width 1168 height 413
click at [823, 291] on button "button" at bounding box center [828, 290] width 10 height 11
click at [803, 305] on div "Duplicate" at bounding box center [778, 307] width 60 height 7
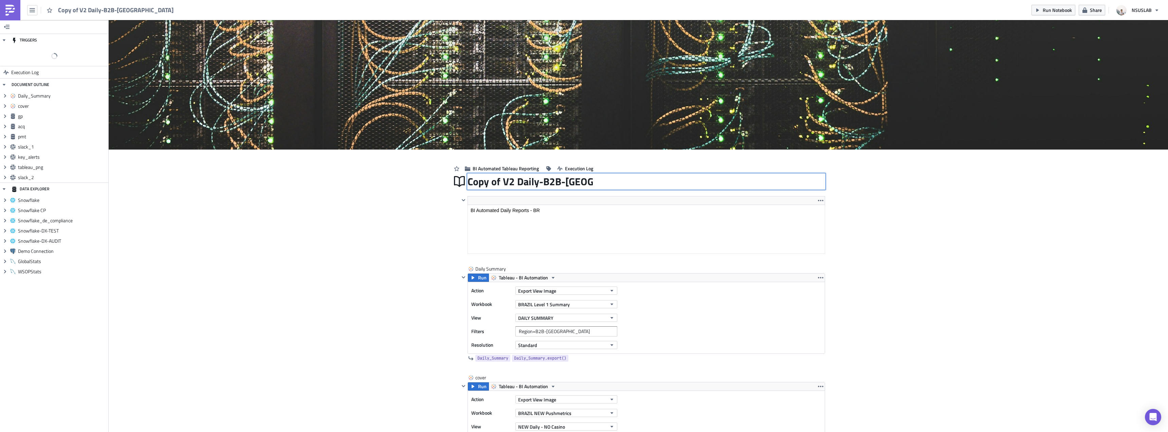
click at [537, 183] on div "Copy of V2 Daily-B2B-Brazil Copy of V2 Daily-B2B-Brazil" at bounding box center [647, 182] width 358 height 16
click at [537, 183] on input "Copy of V2 Daily-B2B-Brazil" at bounding box center [530, 181] width 125 height 13
type input "Daily - GGVegas"
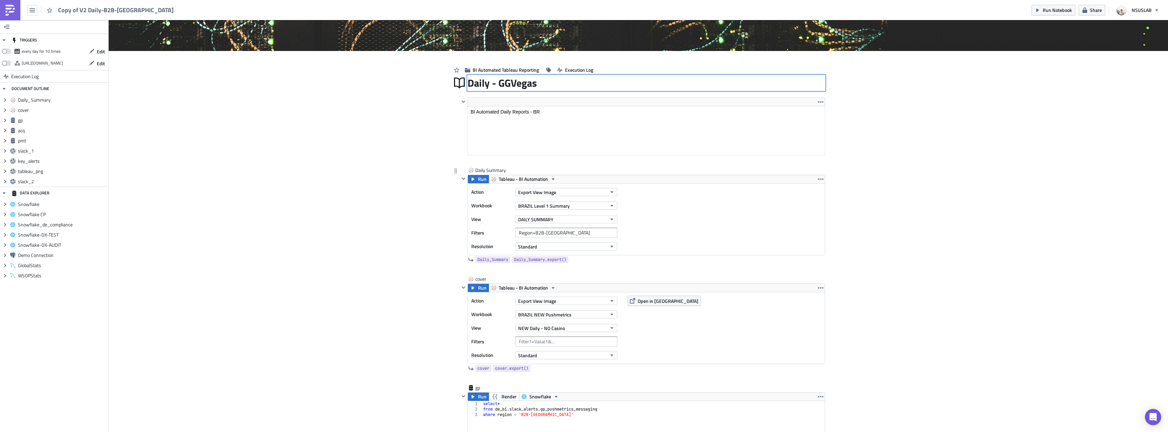
scroll to position [102, 0]
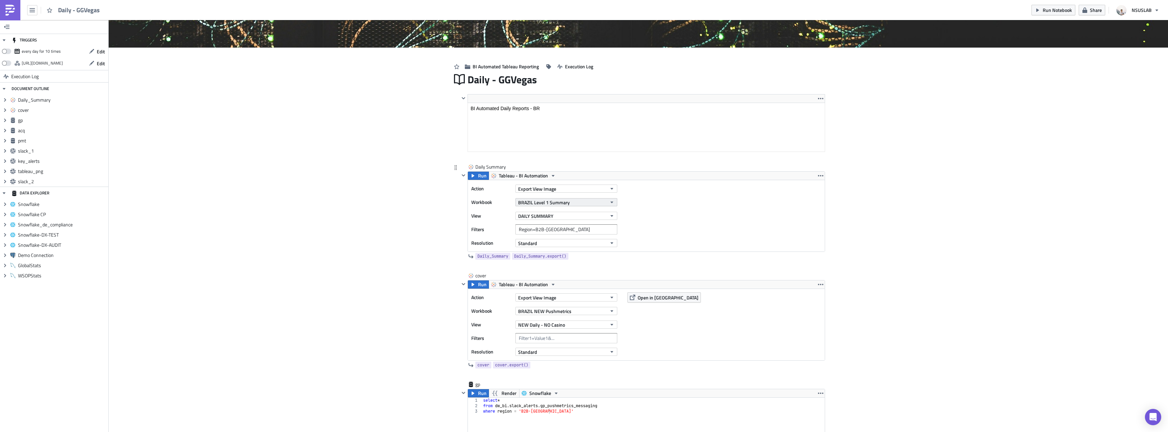
click at [560, 198] on button "BRAZIL Level 1 Summary" at bounding box center [567, 202] width 102 height 8
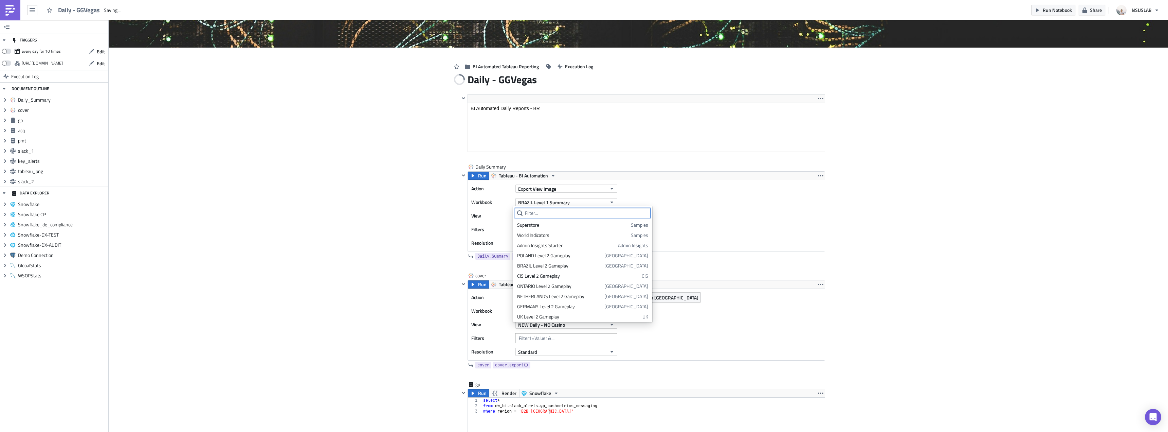
scroll to position [155, 0]
click at [541, 211] on input "text" at bounding box center [583, 213] width 136 height 10
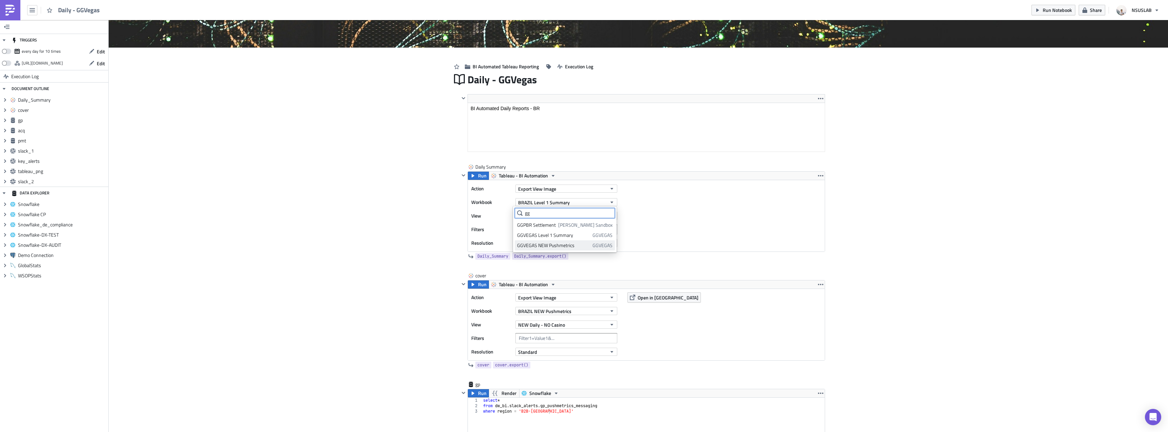
type input "gg"
click at [551, 243] on div "GGVEGAS NEW Pushmetrics" at bounding box center [553, 245] width 73 height 7
click at [559, 226] on input "Region=B2B-Brazil" at bounding box center [567, 229] width 102 height 10
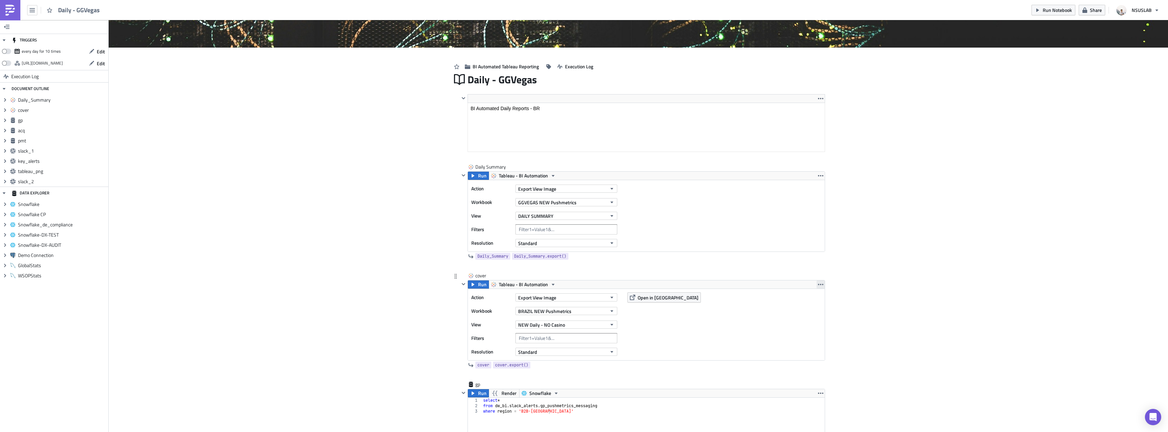
click at [818, 283] on icon "button" at bounding box center [820, 284] width 5 height 5
click at [808, 324] on div "Remove" at bounding box center [822, 324] width 45 height 7
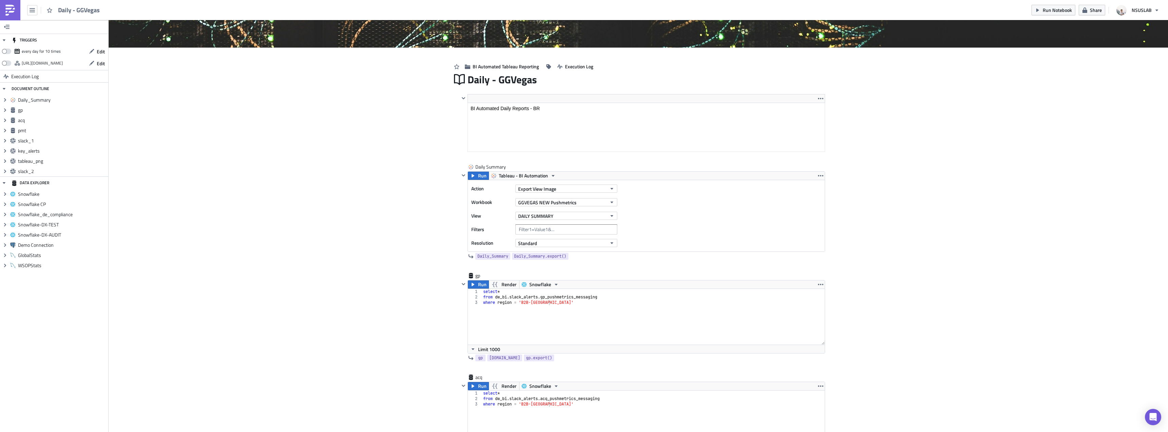
click at [479, 175] on span "Run" at bounding box center [482, 176] width 8 height 8
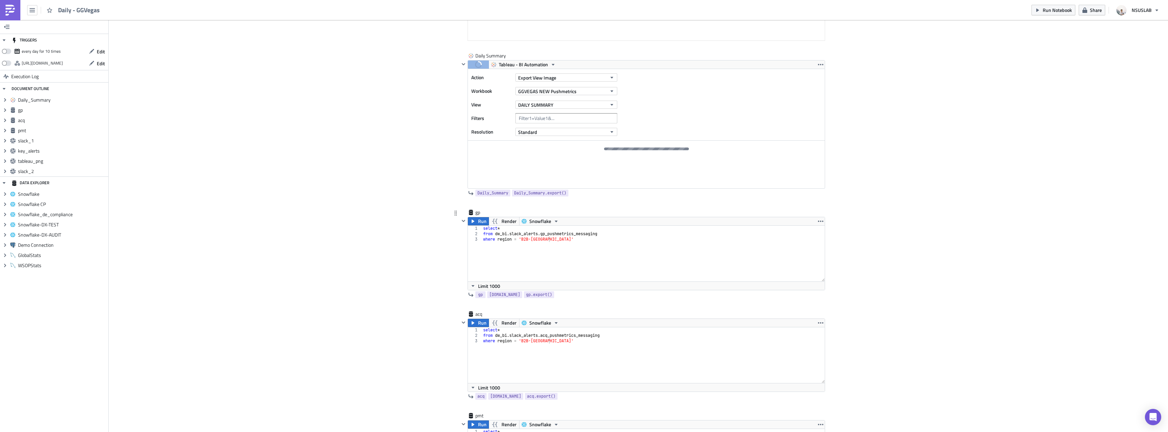
scroll to position [238, 0]
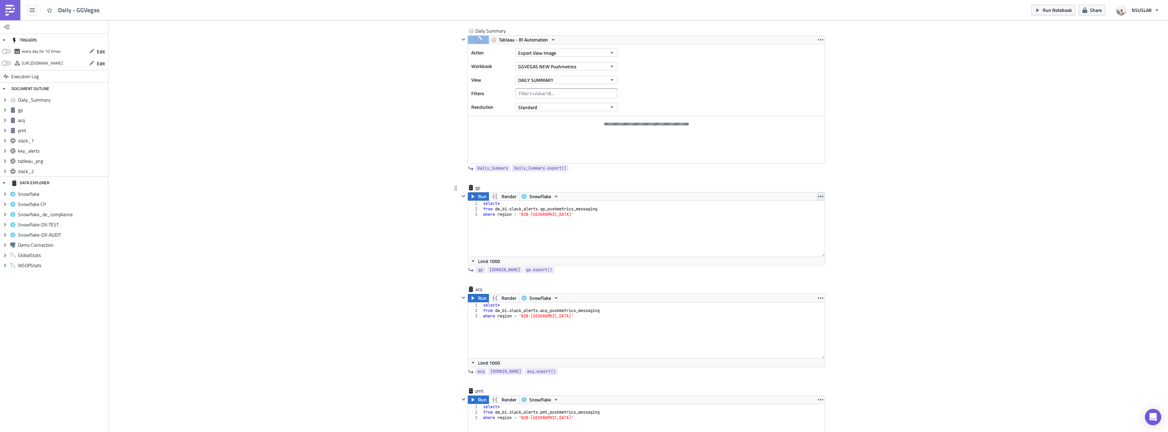
click at [818, 194] on icon "button" at bounding box center [820, 196] width 5 height 5
click at [804, 236] on div "Remove" at bounding box center [822, 236] width 45 height 7
click at [819, 197] on icon "button" at bounding box center [820, 196] width 5 height 5
click at [816, 238] on div "Remove" at bounding box center [822, 236] width 45 height 7
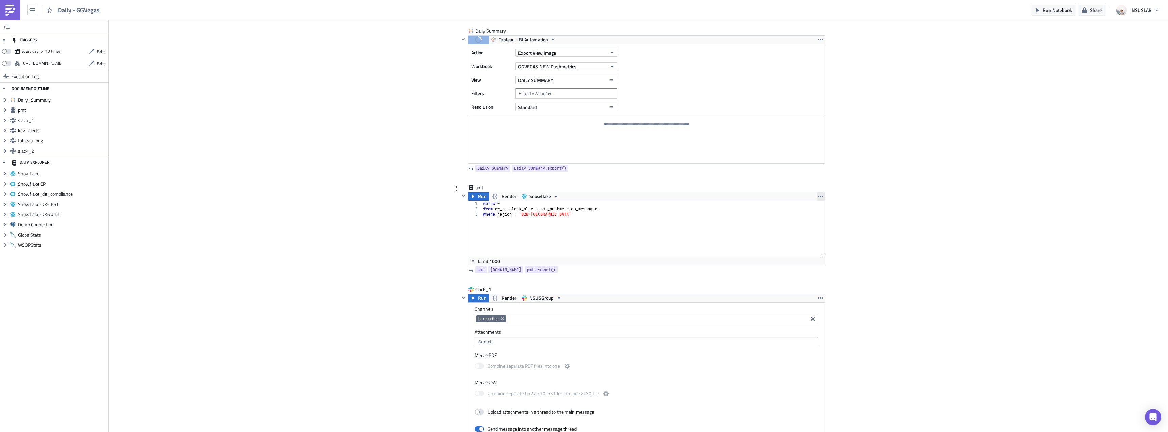
click at [820, 197] on icon "button" at bounding box center [820, 196] width 5 height 5
click at [817, 237] on div "Remove" at bounding box center [822, 236] width 45 height 7
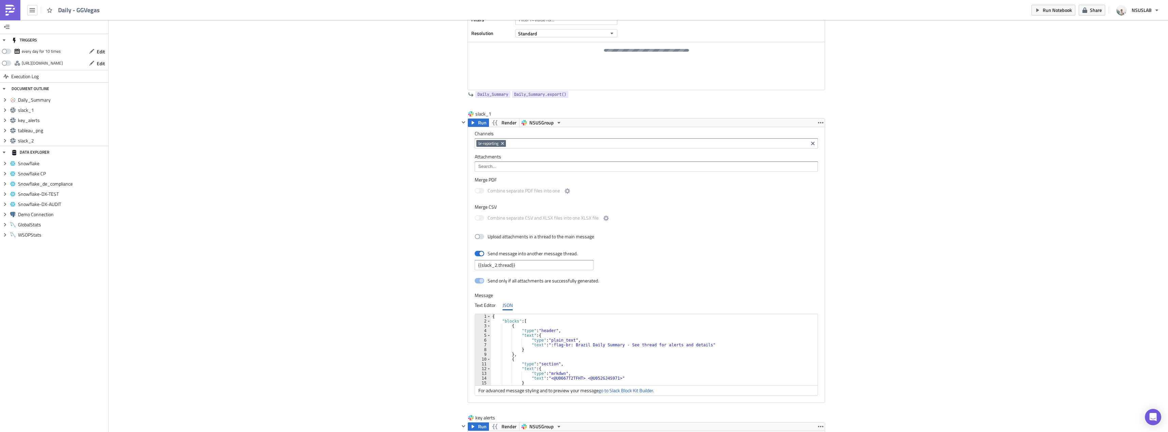
scroll to position [306, 0]
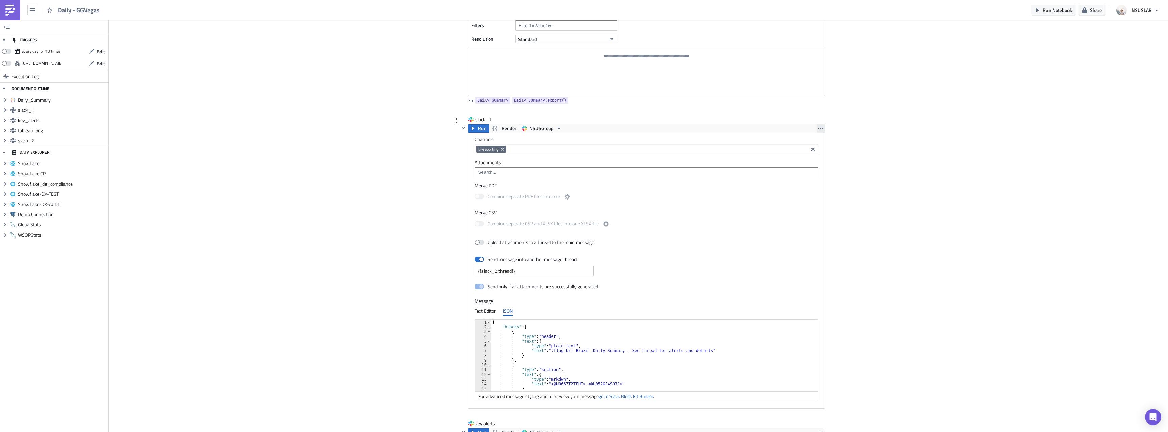
click at [818, 130] on icon "button" at bounding box center [820, 128] width 5 height 5
click at [810, 157] on div "Remove" at bounding box center [822, 158] width 45 height 7
click at [818, 129] on icon "button" at bounding box center [820, 128] width 5 height 5
click at [808, 158] on div "Remove" at bounding box center [822, 158] width 45 height 7
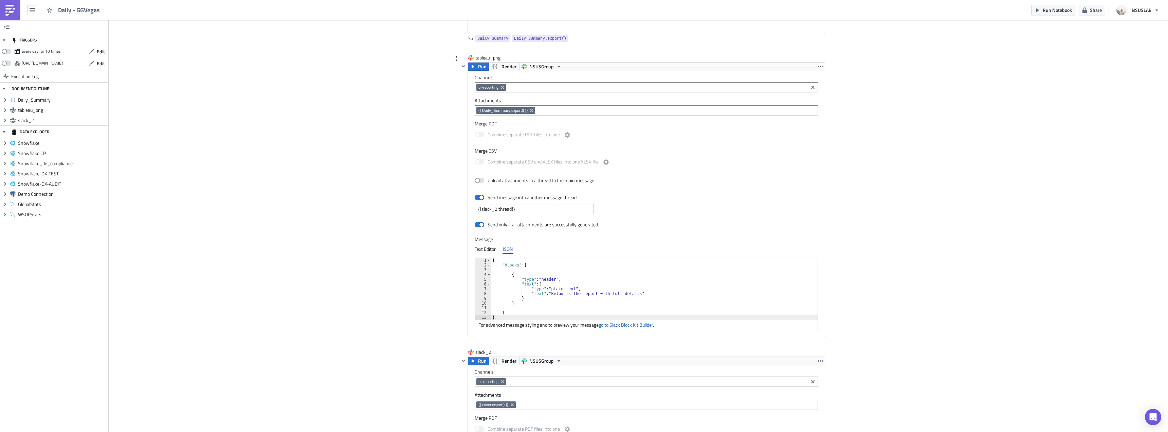
scroll to position [284, 0]
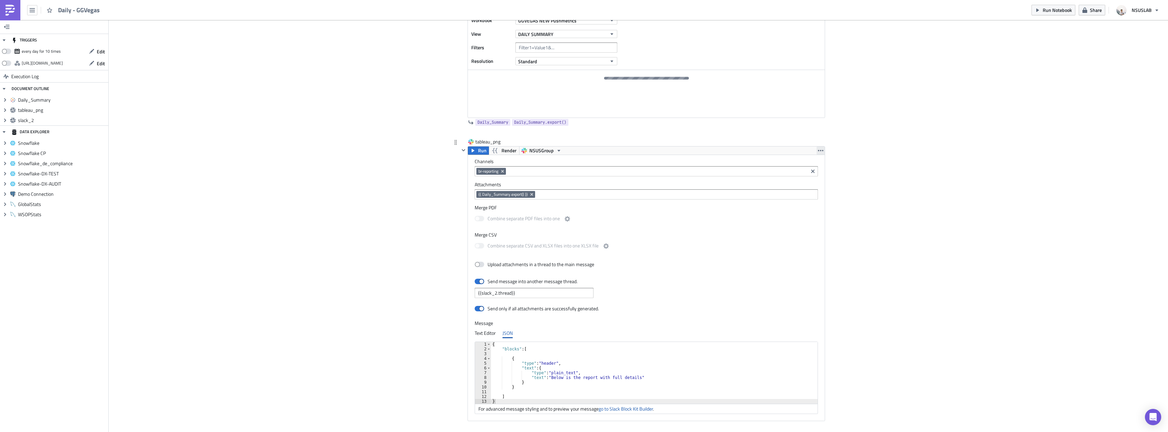
click at [819, 151] on icon "button" at bounding box center [820, 150] width 5 height 5
click at [818, 181] on div "Remove" at bounding box center [822, 180] width 45 height 7
click at [513, 194] on icon "Remove Tag" at bounding box center [512, 194] width 5 height 5
click at [513, 194] on input at bounding box center [645, 194] width 339 height 7
click at [508, 203] on div "{{ Daily_Summary.export() }}" at bounding box center [504, 206] width 57 height 7
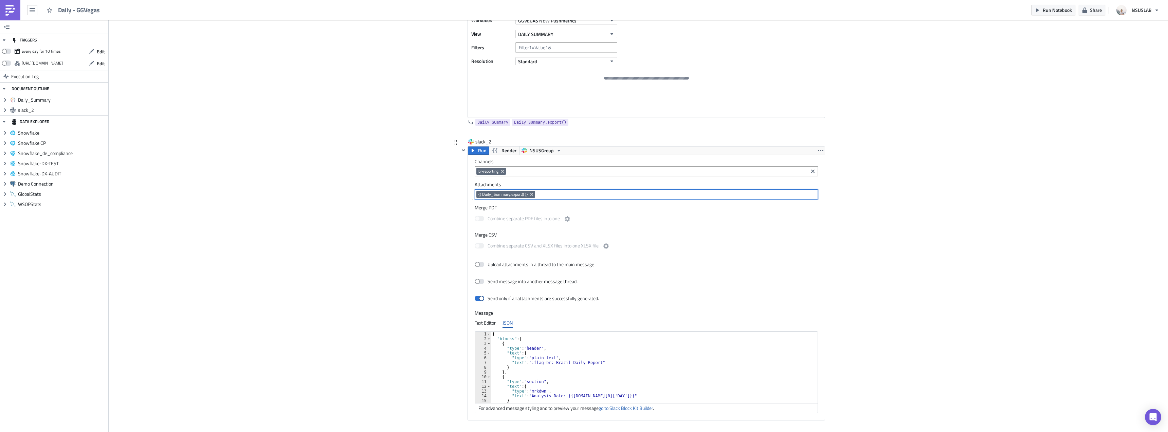
click at [579, 363] on div "{ "blocks" : [ { "type" : "header" , "text" : { "type" : "plain_text" , "text" …" at bounding box center [652, 371] width 322 height 81
click at [529, 362] on div "{ "blocks" : [ { "type" : "header" , "text" : { "type" : "plain_text" , "text" …" at bounding box center [652, 371] width 322 height 81
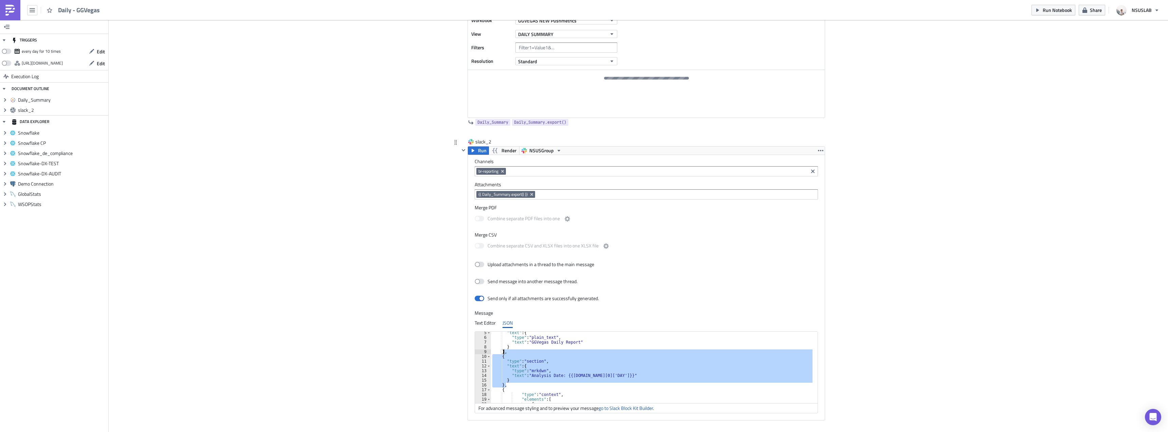
drag, startPoint x: 510, startPoint y: 384, endPoint x: 500, endPoint y: 350, distance: 35.6
click at [500, 350] on div ""text" : { "type" : "plain_text" , "text" : "GGVegas Daily Report" } } , { "typ…" at bounding box center [652, 370] width 322 height 81
type textarea "}"
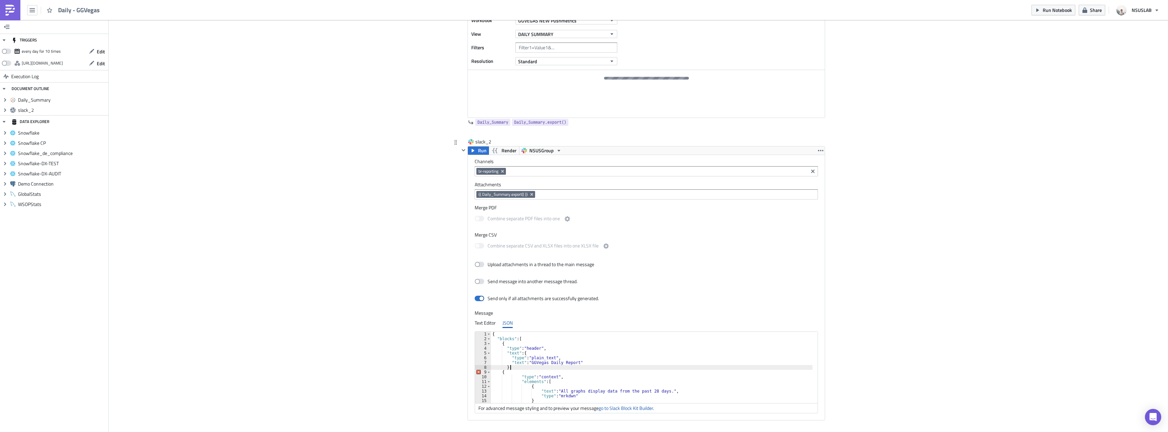
scroll to position [0, 0]
type textarea "}"
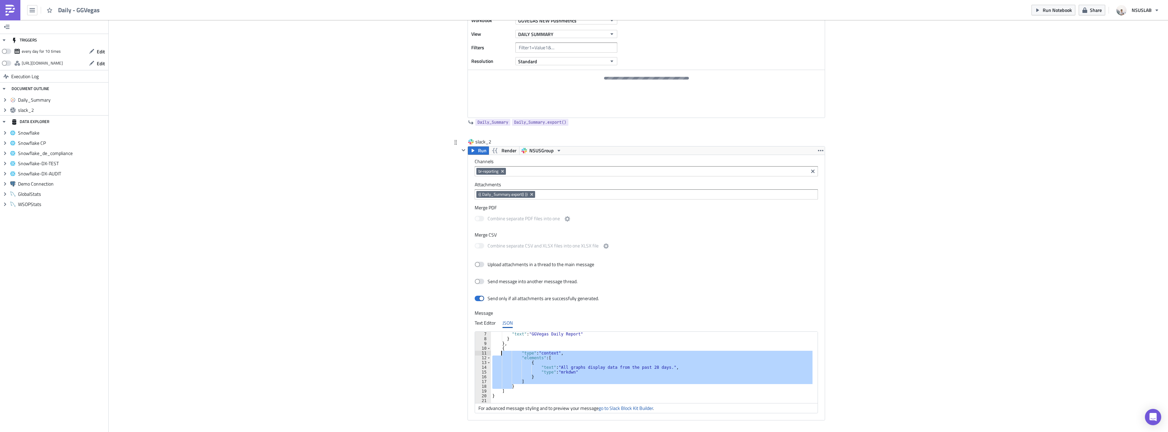
drag, startPoint x: 517, startPoint y: 388, endPoint x: 499, endPoint y: 351, distance: 41.3
click at [499, 351] on div ""text" : "GGVegas Daily Report" } } , { "type" : "context" , "elements" : [ { "…" at bounding box center [652, 371] width 322 height 81
click at [510, 384] on div ""text" : "GGVegas Daily Report" } } , { "type" : "context" , "elements" : [ { "…" at bounding box center [652, 366] width 322 height 71
drag, startPoint x: 511, startPoint y: 385, endPoint x: 498, endPoint y: 350, distance: 37.3
click at [498, 350] on div ""text" : "GGVegas Daily Report" } } , { "type" : "context" , "elements" : [ { "…" at bounding box center [652, 371] width 322 height 81
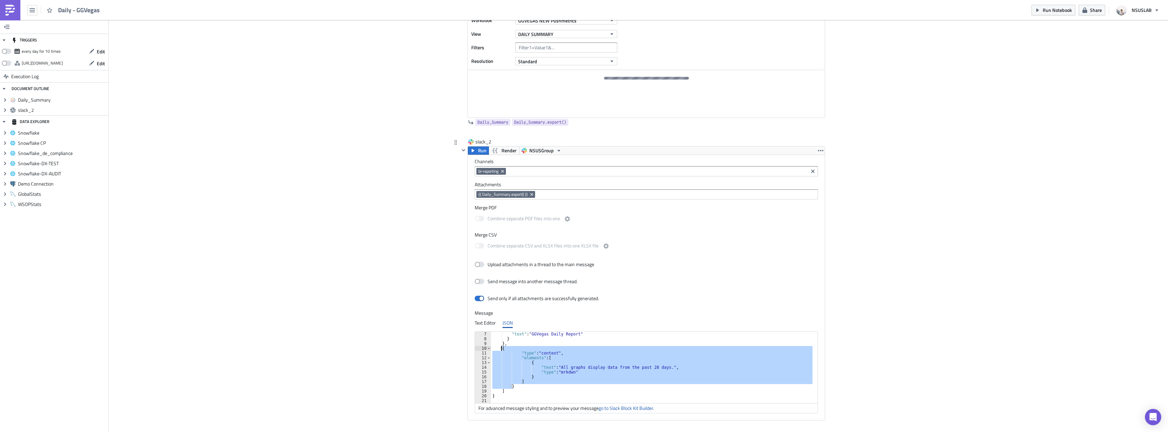
type textarea "{ "type": "context","
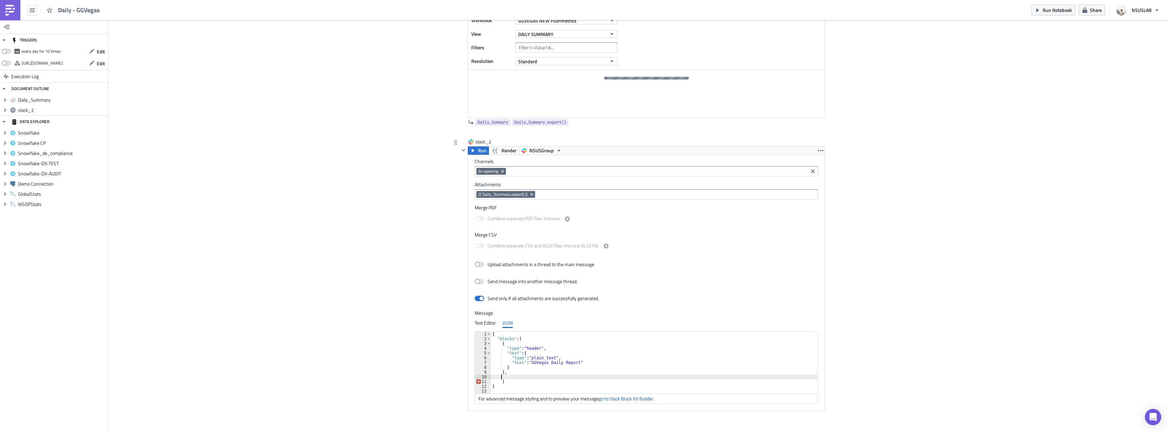
scroll to position [0, 0]
type textarea "]"
click at [626, 395] on link "go to Slack Block Kit Builder" at bounding box center [626, 393] width 54 height 7
click at [428, 243] on div "Cover Image BI Automated Tableau Reporting Execution Log Daily - GGVegas <p>BI …" at bounding box center [639, 99] width 1060 height 727
click at [501, 170] on icon "Remove Tag" at bounding box center [502, 170] width 5 height 5
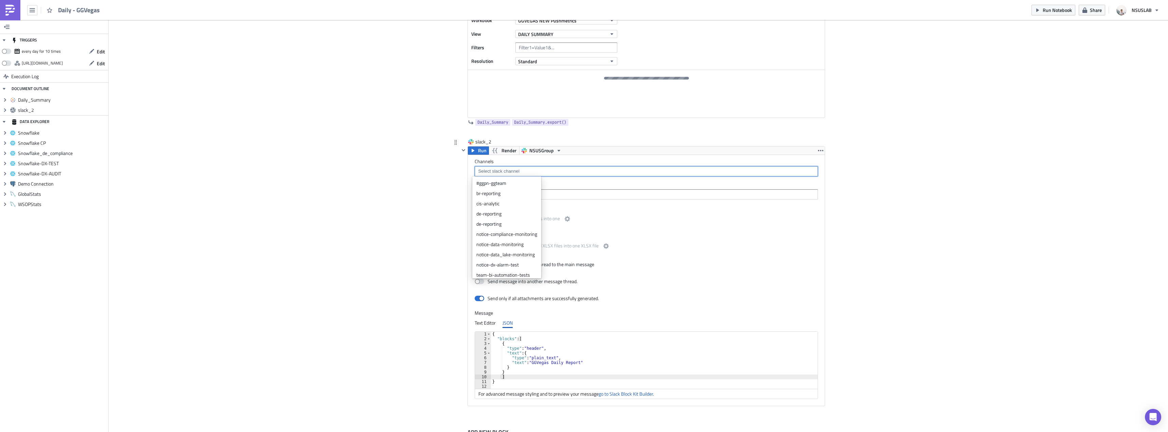
click at [501, 170] on input at bounding box center [645, 171] width 339 height 7
click at [501, 270] on div "team-bi-automation-tests" at bounding box center [506, 271] width 61 height 7
click at [328, 227] on div "Cover Image BI Automated Tableau Reporting Execution Log Daily - GGVegas <p>BI …" at bounding box center [639, 99] width 1060 height 727
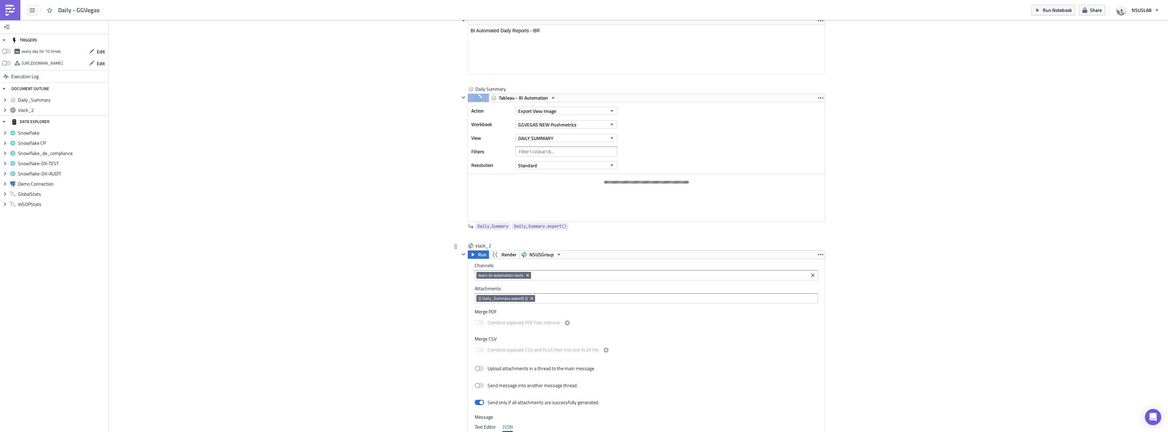
scroll to position [46, 0]
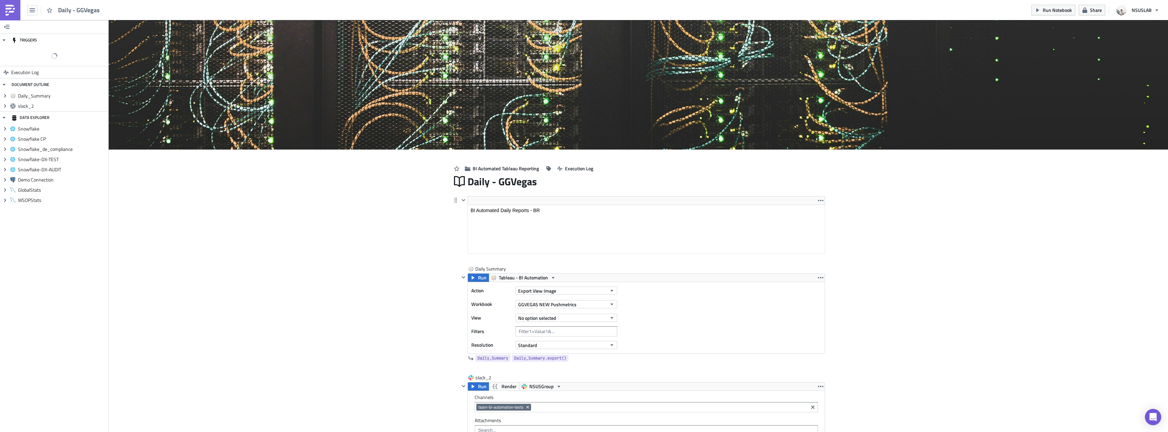
click at [559, 205] on html "BI Automated Daily Reports - BR" at bounding box center [646, 210] width 357 height 11
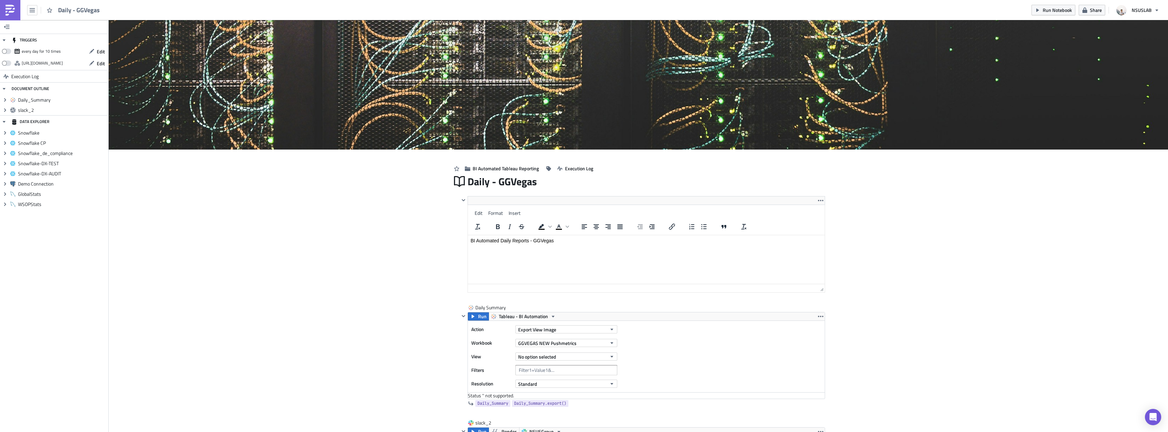
drag, startPoint x: 311, startPoint y: 393, endPoint x: 581, endPoint y: 352, distance: 273.0
click at [315, 392] on div "Cover Image BI Automated Tableau Reporting Execution Log Daily - GGVegas <p>BI …" at bounding box center [639, 382] width 1060 height 725
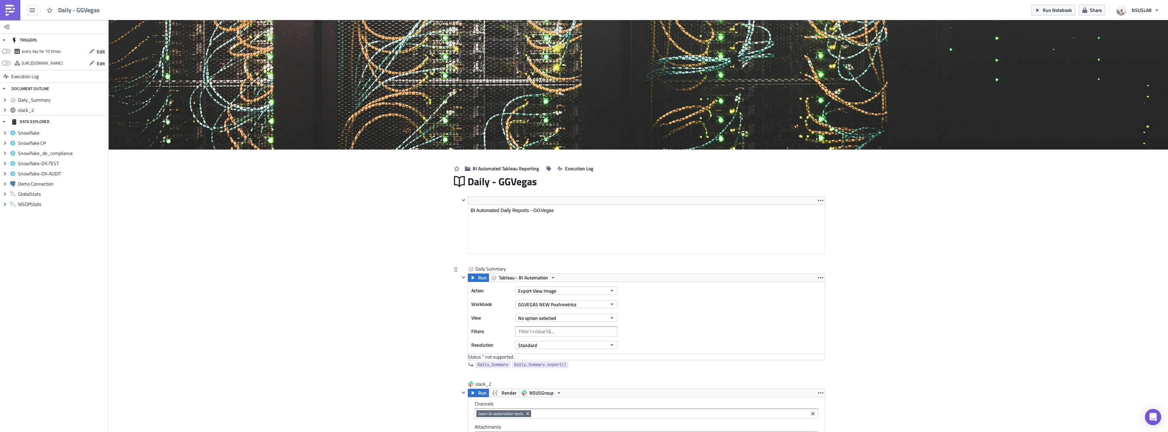
click at [574, 322] on div "No option selected" at bounding box center [567, 317] width 102 height 10
click at [573, 319] on button "No option selected" at bounding box center [567, 317] width 102 height 8
click at [538, 215] on div "DAILY SUMMARY" at bounding box center [547, 216] width 60 height 7
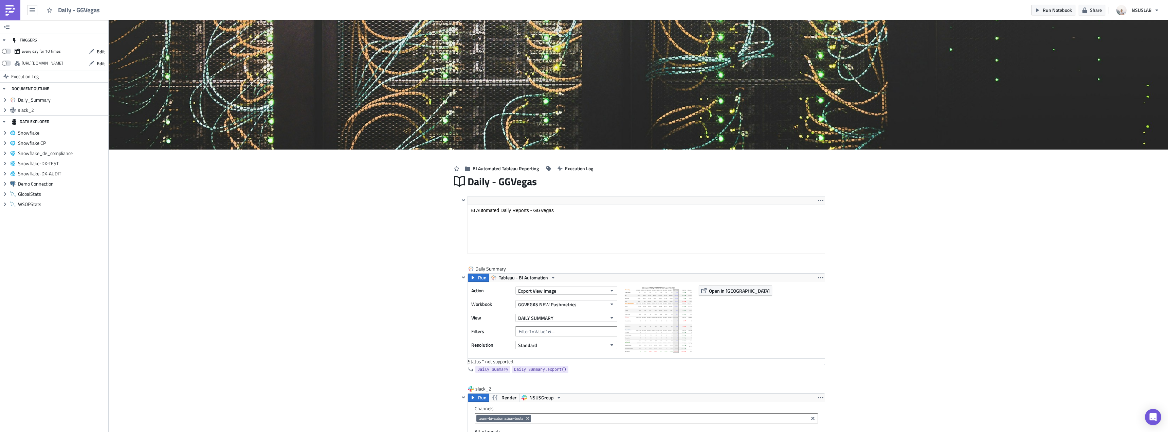
click at [405, 330] on div "Cover Image BI Automated Tableau Reporting Execution Log Daily - GGVegas <p>BI …" at bounding box center [639, 365] width 1060 height 691
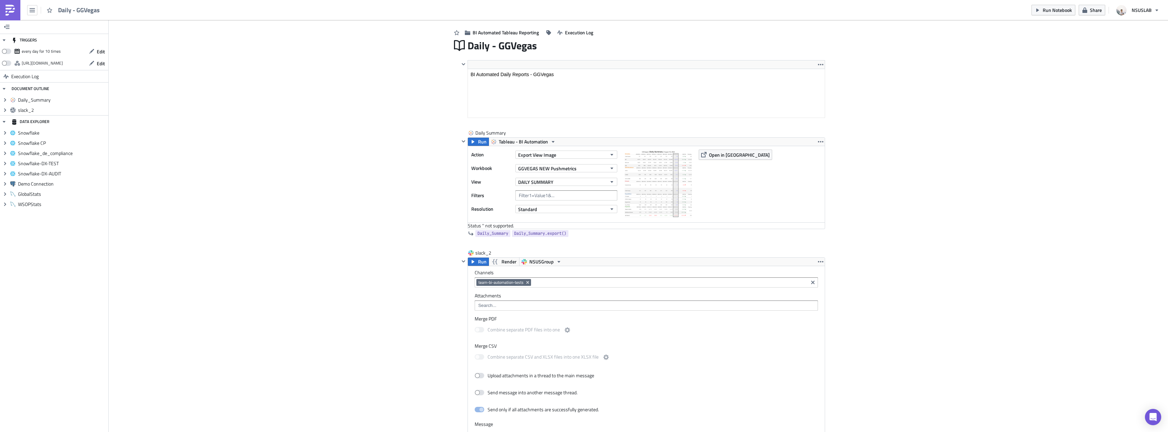
click at [403, 231] on div "Cover Image BI Automated Tableau Reporting Execution Log Daily - GGVegas <p>BI …" at bounding box center [639, 229] width 1060 height 691
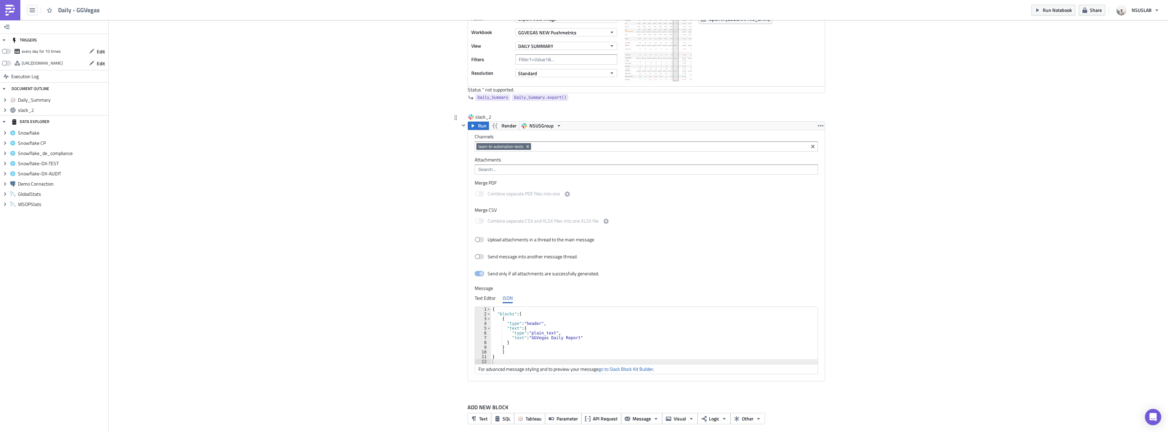
click at [501, 164] on div at bounding box center [646, 169] width 343 height 10
click at [495, 178] on div "{{ Daily_Summary.export() }}" at bounding box center [504, 181] width 57 height 7
click at [414, 175] on div "Cover Image BI Automated Tableau Reporting Execution Log Daily - GGVegas <p>BI …" at bounding box center [639, 93] width 1060 height 691
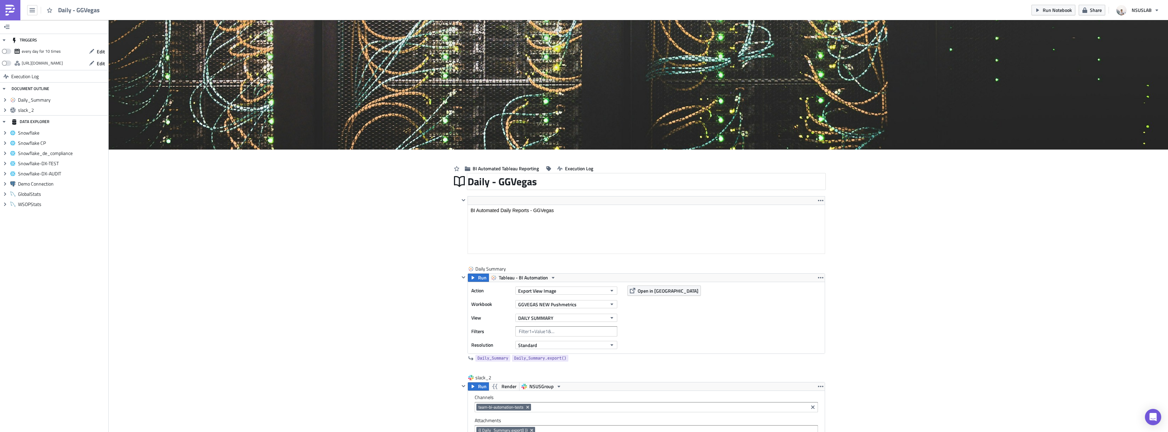
click at [545, 183] on div "Daily - GGVegas" at bounding box center [647, 182] width 358 height 16
type input "Daily - GGVegas (BI Test)"
click at [288, 240] on div "Cover Image BI Automated Tableau Reporting Execution Log Daily - GGVegas (BI Te…" at bounding box center [639, 363] width 1060 height 686
click at [1048, 12] on span "Run Notebook" at bounding box center [1057, 9] width 29 height 7
click at [11, 8] on img at bounding box center [10, 10] width 11 height 11
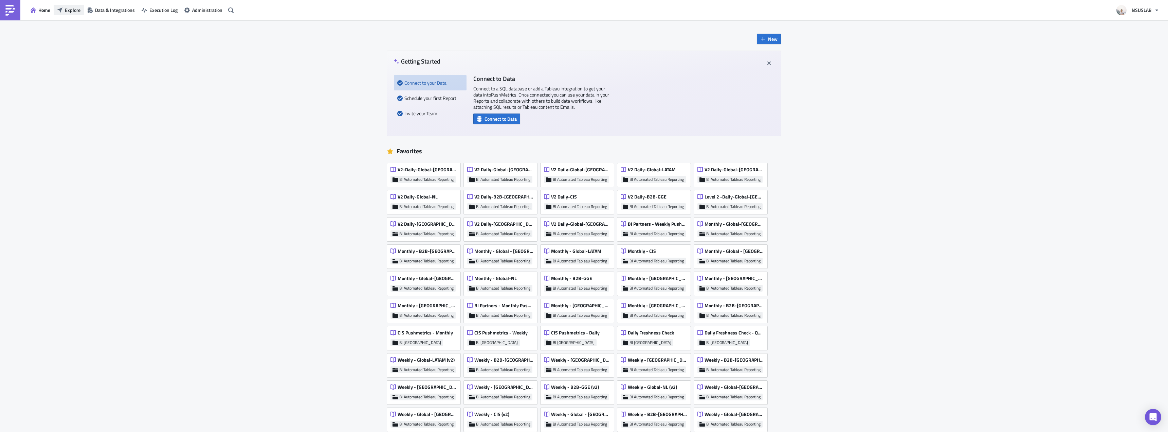
click at [72, 8] on span "Explore" at bounding box center [73, 9] width 16 height 7
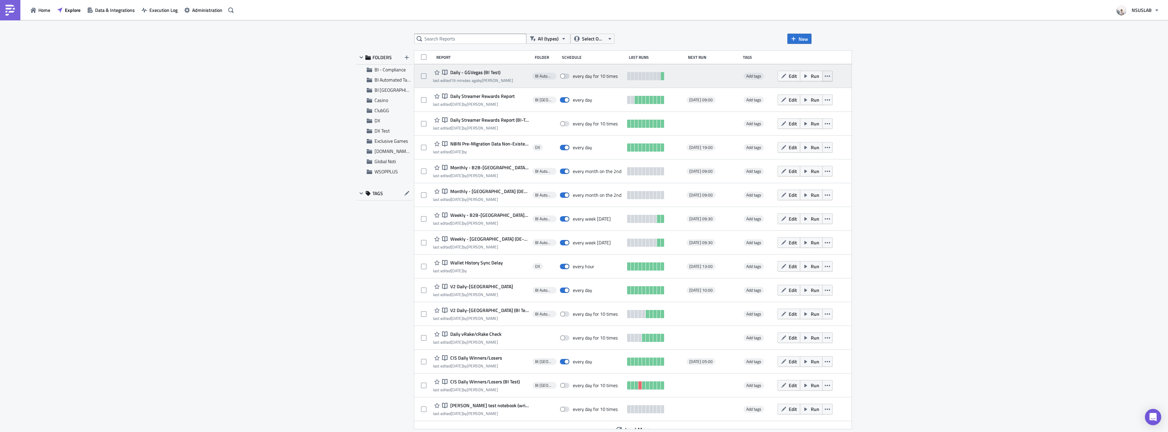
click at [823, 79] on button "button" at bounding box center [828, 76] width 10 height 11
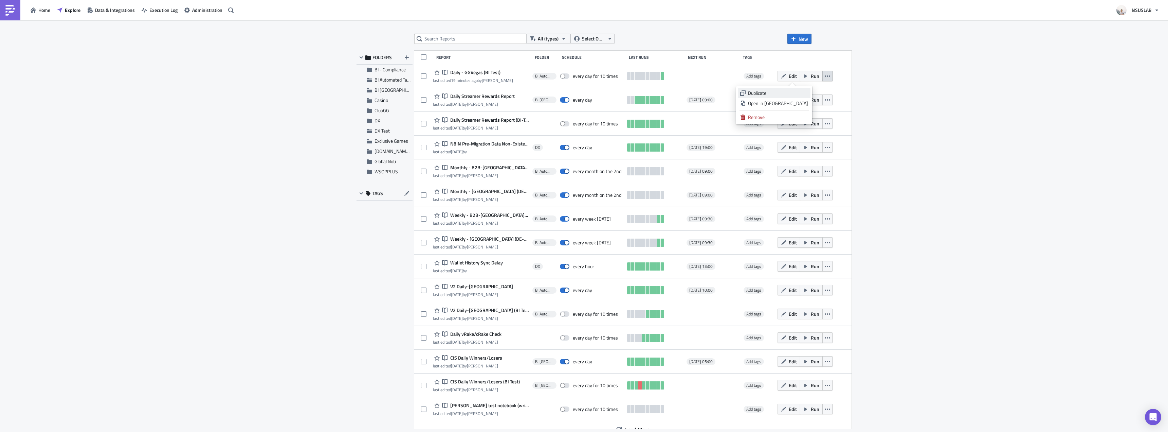
click at [799, 95] on div "Duplicate" at bounding box center [778, 93] width 60 height 7
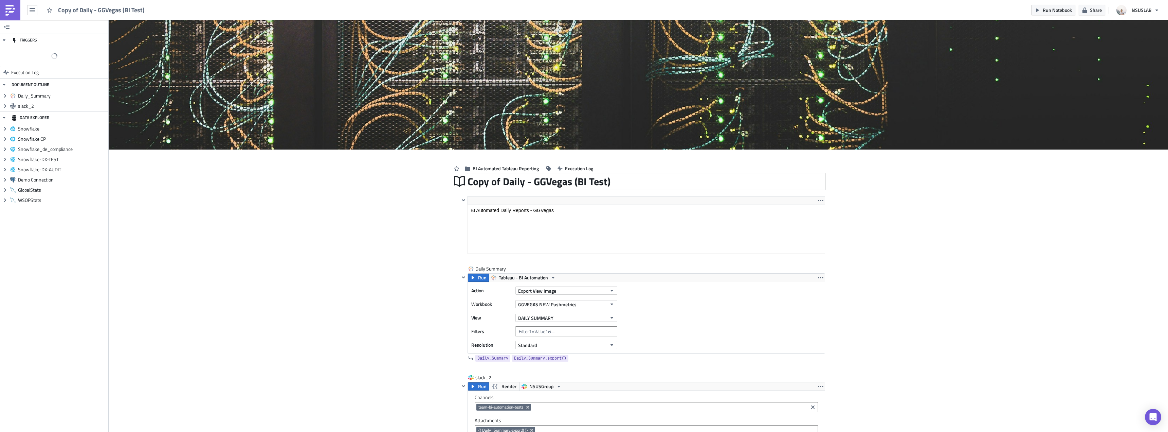
click at [489, 185] on div "Copy of Daily - GGVegas (BI Test)" at bounding box center [647, 182] width 358 height 16
drag, startPoint x: 498, startPoint y: 182, endPoint x: 452, endPoint y: 192, distance: 47.0
click at [452, 192] on div "BI Automated Tableau Reporting Execution Log Copy of Daily - GGVegas (BI Test) …" at bounding box center [638, 424] width 387 height 550
type input "Daily - GGVegas"
click at [379, 212] on div "Cover Image BI Automated Tableau Reporting Execution Log Daily - GGVegas Daily …" at bounding box center [639, 360] width 1060 height 680
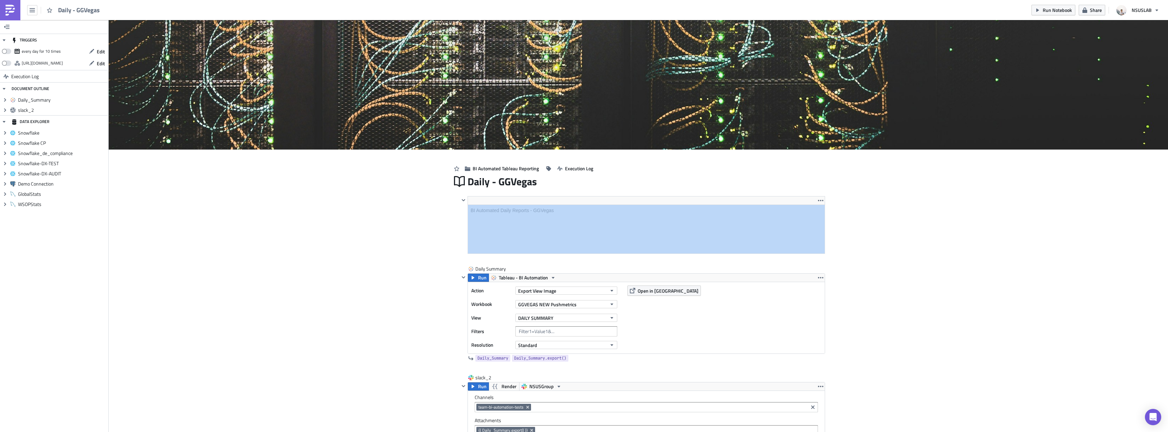
click at [379, 212] on div "Cover Image BI Automated Tableau Reporting Execution Log Daily - GGVegas <p>BI …" at bounding box center [639, 360] width 1060 height 680
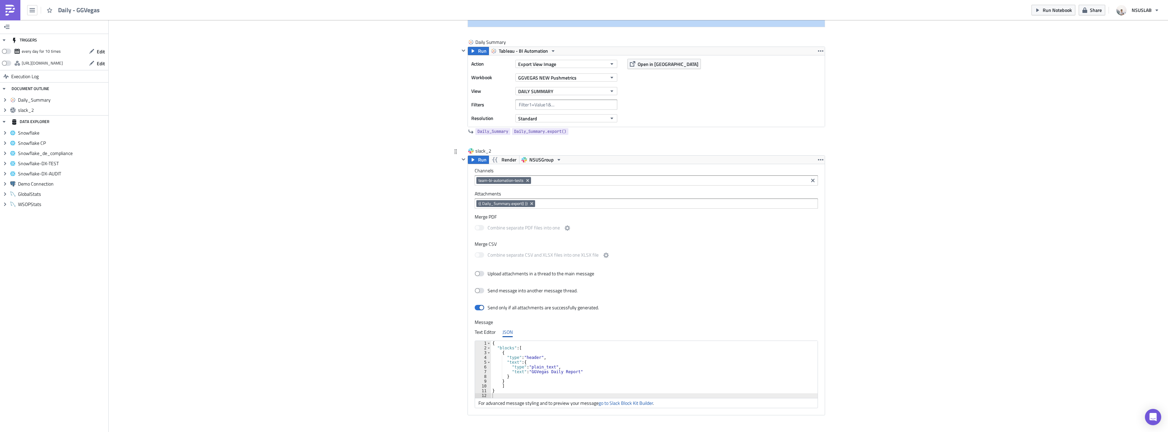
scroll to position [238, 0]
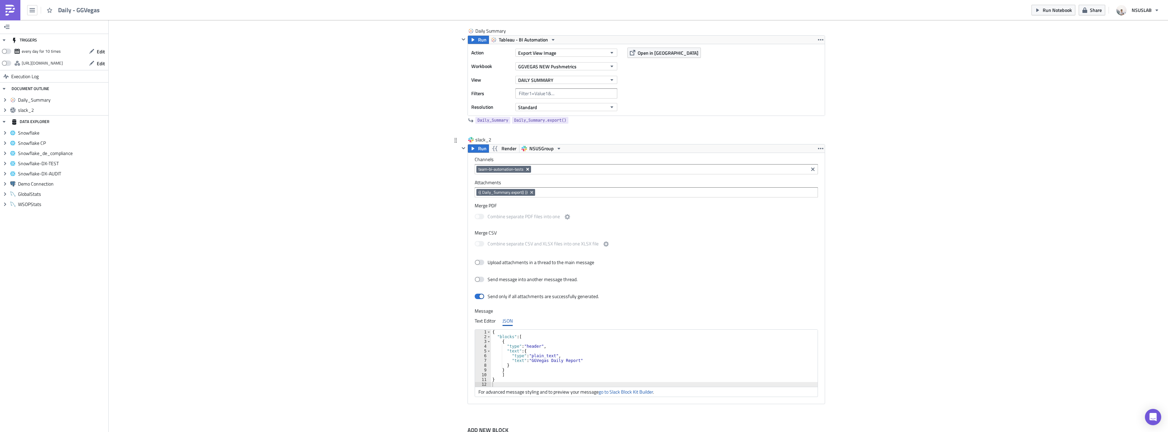
click at [529, 167] on button "Remove Tag" at bounding box center [528, 169] width 6 height 7
click at [529, 167] on input at bounding box center [645, 169] width 339 height 7
click at [528, 167] on input at bounding box center [645, 169] width 339 height 7
type input "notice-turnover-ggvegas"
click at [401, 172] on div "Cover Image BI Automated Tableau Reporting Execution Log Daily - GGVegas <p>BI …" at bounding box center [639, 122] width 1060 height 680
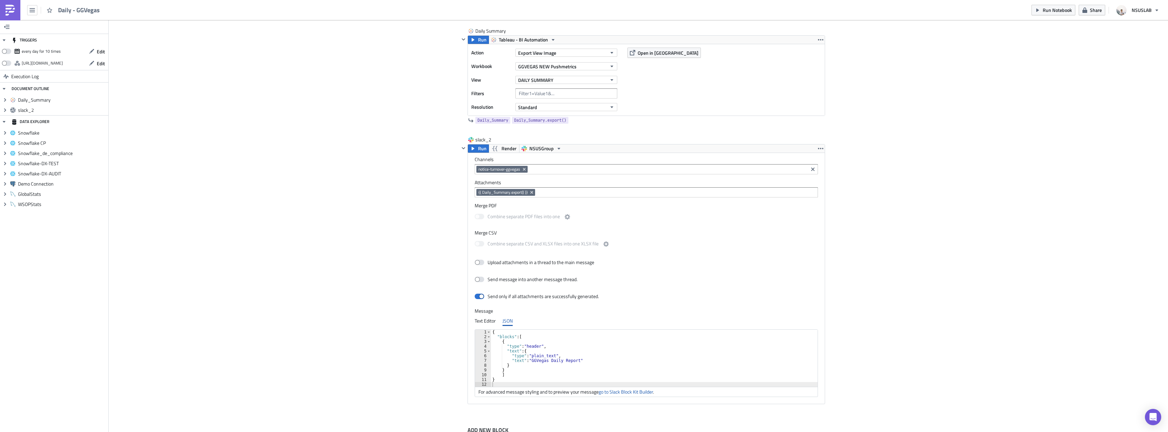
scroll to position [267, 0]
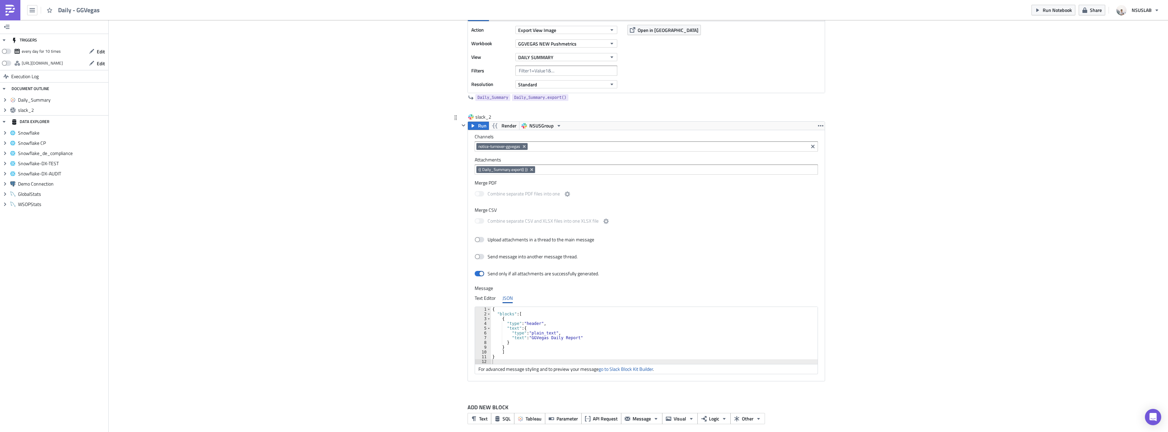
scroll to position [267, 0]
